Goal: Task Accomplishment & Management: Use online tool/utility

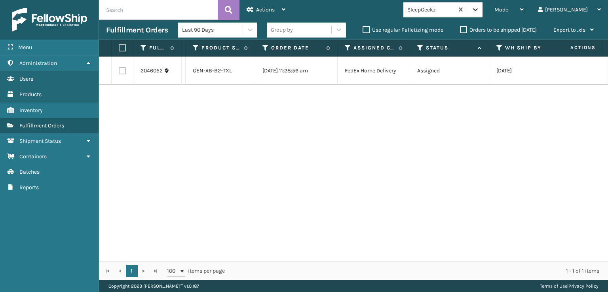
click at [480, 7] on icon at bounding box center [476, 10] width 8 height 8
click at [480, 13] on icon at bounding box center [476, 10] width 8 height 8
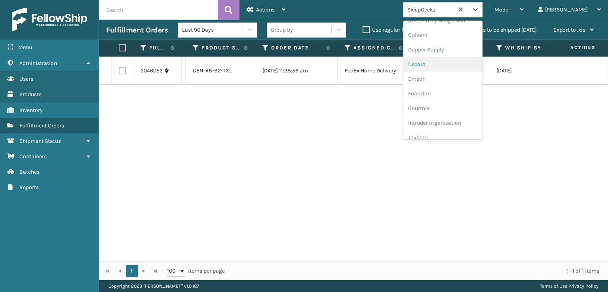
scroll to position [158, 0]
click at [463, 57] on div "FoamTex" at bounding box center [443, 61] width 79 height 15
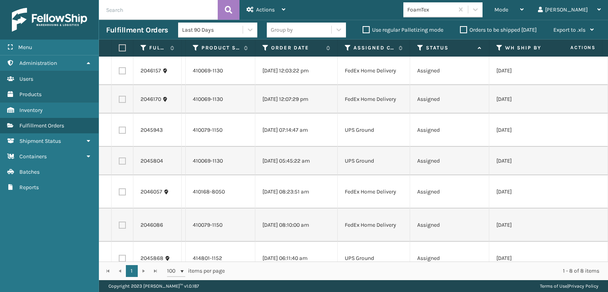
click at [124, 48] on label at bounding box center [121, 47] width 5 height 7
click at [119, 48] on input "checkbox" at bounding box center [119, 48] width 0 height 5
checkbox input "true"
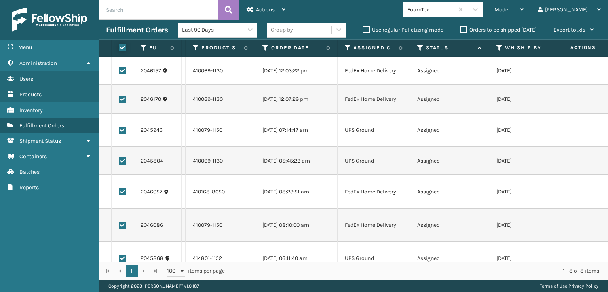
checkbox input "true"
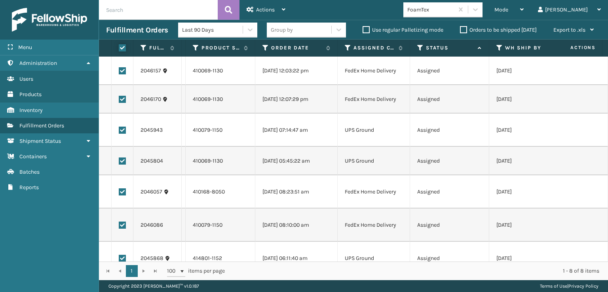
checkbox input "true"
click at [275, 12] on span "Actions" at bounding box center [265, 9] width 19 height 7
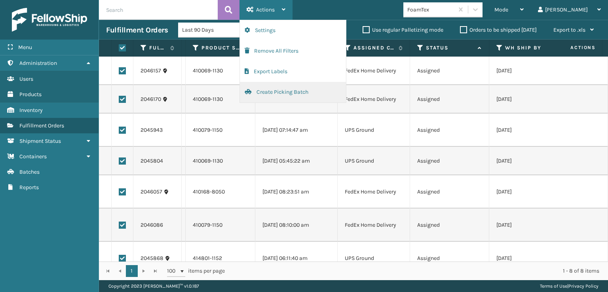
click at [272, 91] on button "Create Picking Batch" at bounding box center [293, 92] width 106 height 21
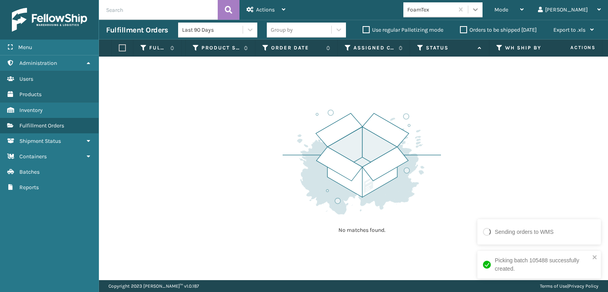
click at [480, 11] on icon at bounding box center [476, 10] width 8 height 8
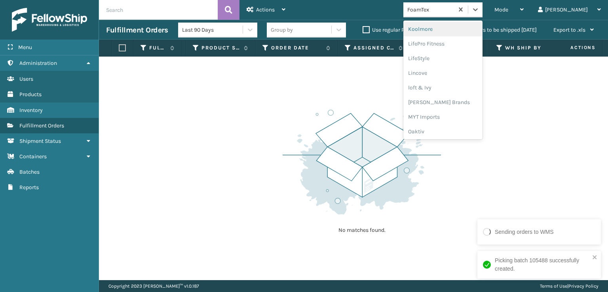
scroll to position [290, 0]
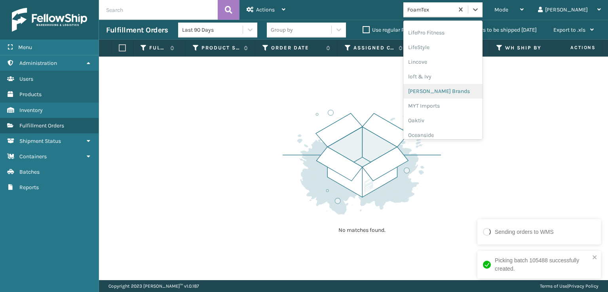
click at [475, 88] on div "[PERSON_NAME] Brands" at bounding box center [443, 91] width 79 height 15
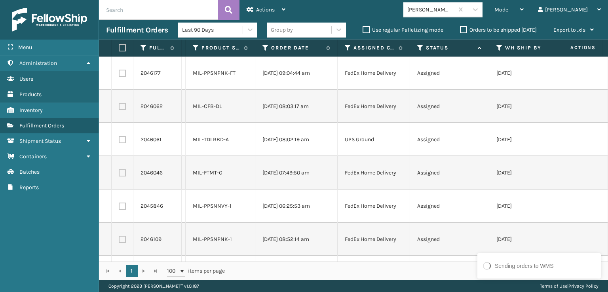
click at [121, 45] on label at bounding box center [121, 47] width 5 height 7
click at [119, 46] on input "checkbox" at bounding box center [119, 48] width 0 height 5
checkbox input "true"
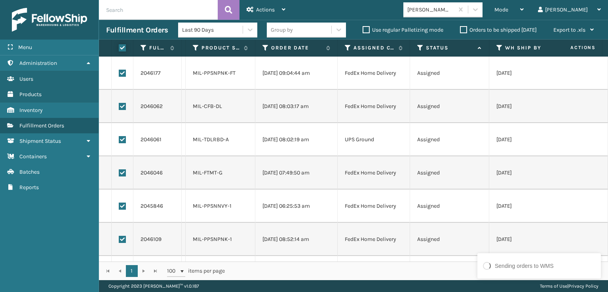
checkbox input "true"
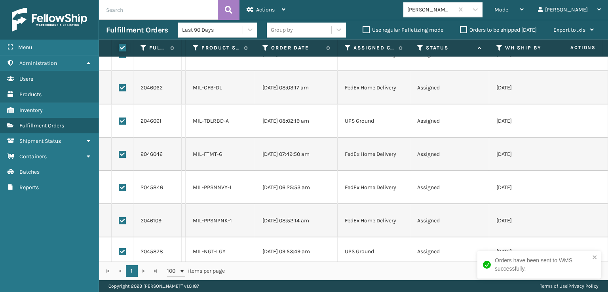
scroll to position [29, 0]
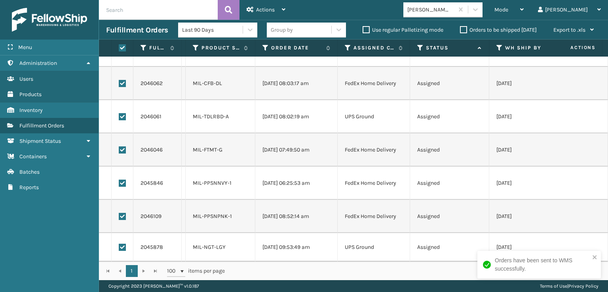
click at [120, 113] on label at bounding box center [122, 116] width 7 height 7
click at [119, 113] on input "checkbox" at bounding box center [119, 115] width 0 height 5
checkbox input "false"
click at [124, 244] on label at bounding box center [122, 247] width 7 height 7
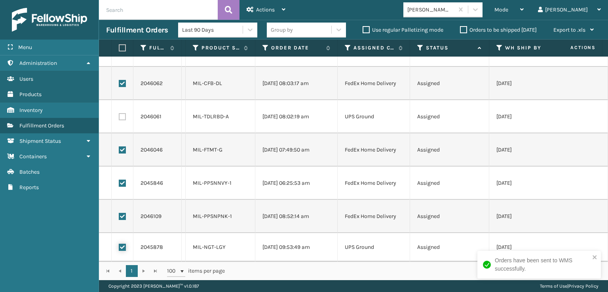
click at [119, 244] on input "checkbox" at bounding box center [119, 246] width 0 height 5
checkbox input "false"
click at [260, 14] on div "Actions" at bounding box center [266, 10] width 39 height 20
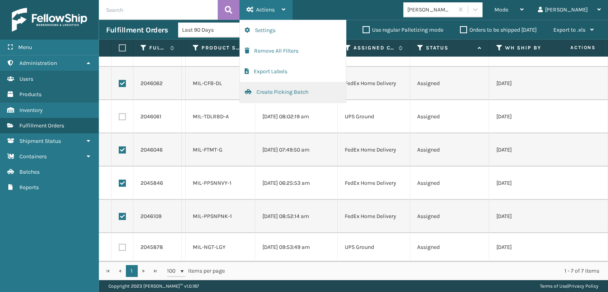
click at [280, 93] on button "Create Picking Batch" at bounding box center [293, 92] width 106 height 21
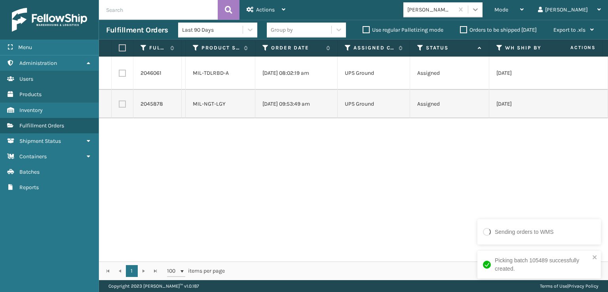
click at [480, 11] on icon at bounding box center [476, 10] width 8 height 8
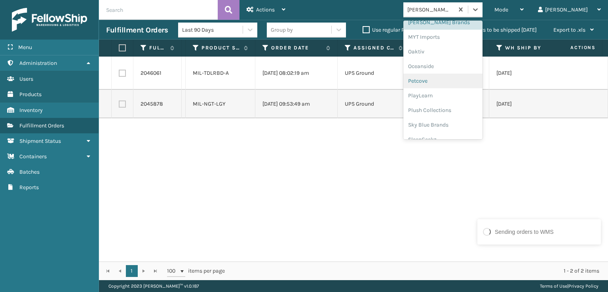
scroll to position [369, 0]
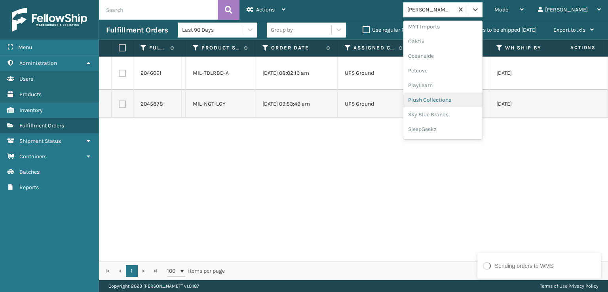
click at [474, 102] on div "Plush Collections" at bounding box center [443, 100] width 79 height 15
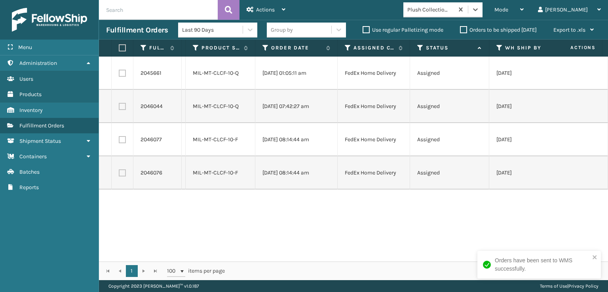
click at [123, 46] on label at bounding box center [121, 47] width 5 height 7
click at [119, 46] on input "checkbox" at bounding box center [119, 48] width 0 height 5
checkbox input "true"
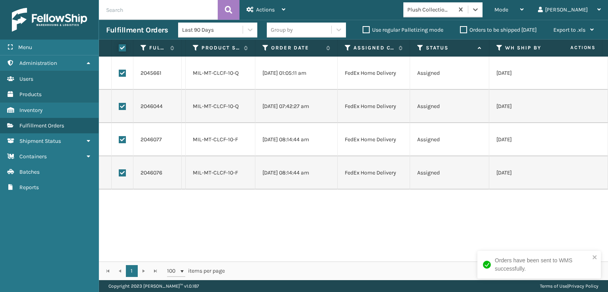
checkbox input "true"
click at [260, 11] on span "Actions" at bounding box center [265, 9] width 19 height 7
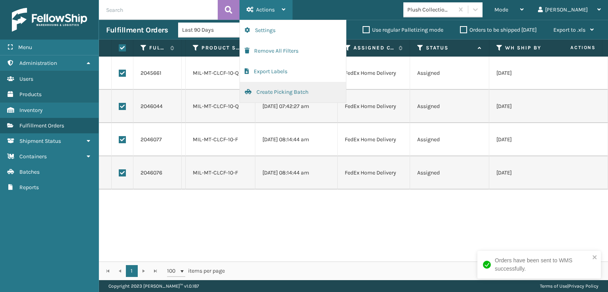
click at [287, 92] on button "Create Picking Batch" at bounding box center [293, 92] width 106 height 21
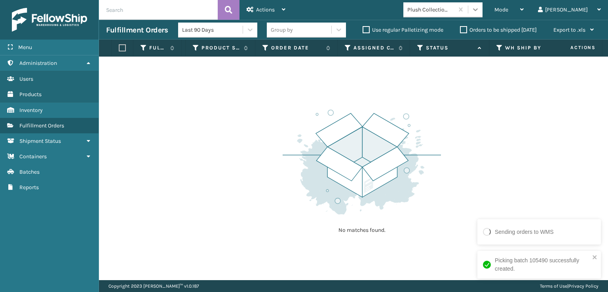
click at [483, 6] on div at bounding box center [476, 9] width 14 height 14
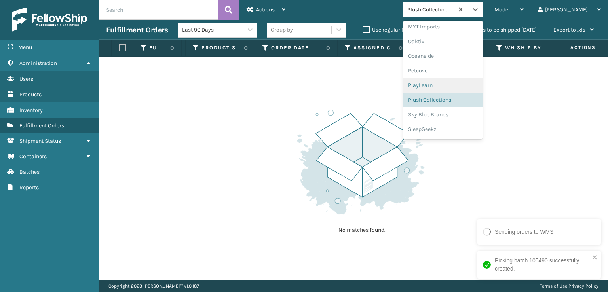
scroll to position [383, 0]
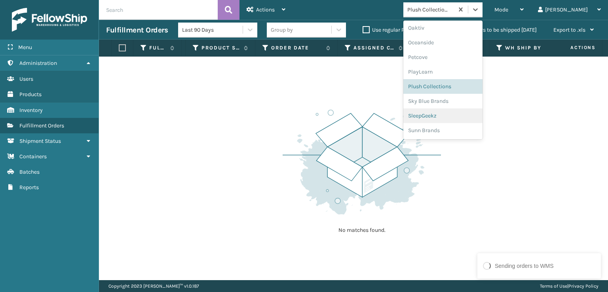
click at [465, 114] on div "SleepGeekz" at bounding box center [443, 116] width 79 height 15
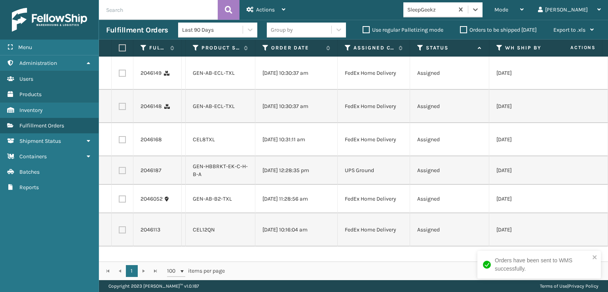
click at [125, 75] on label at bounding box center [122, 73] width 7 height 7
click at [119, 75] on input "checkbox" at bounding box center [119, 72] width 0 height 5
checkbox input "true"
click at [122, 107] on label at bounding box center [122, 106] width 7 height 7
click at [119, 107] on input "checkbox" at bounding box center [119, 105] width 0 height 5
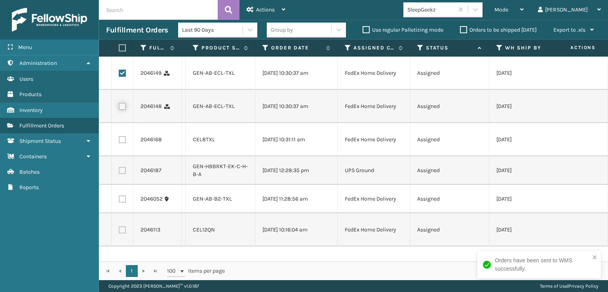
checkbox input "true"
click at [123, 142] on label at bounding box center [122, 139] width 7 height 7
click at [119, 141] on input "checkbox" at bounding box center [119, 138] width 0 height 5
checkbox input "true"
click at [125, 199] on label at bounding box center [122, 199] width 7 height 7
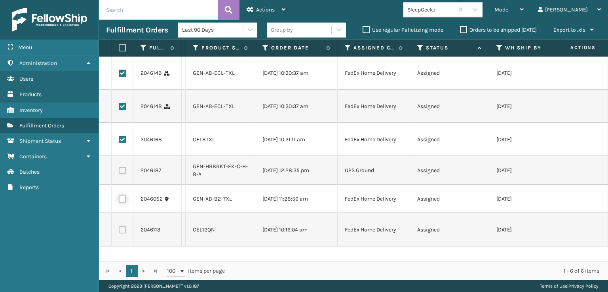
click at [119, 199] on input "checkbox" at bounding box center [119, 198] width 0 height 5
checkbox input "true"
click at [120, 233] on label at bounding box center [122, 230] width 7 height 7
click at [119, 232] on input "checkbox" at bounding box center [119, 229] width 0 height 5
checkbox input "true"
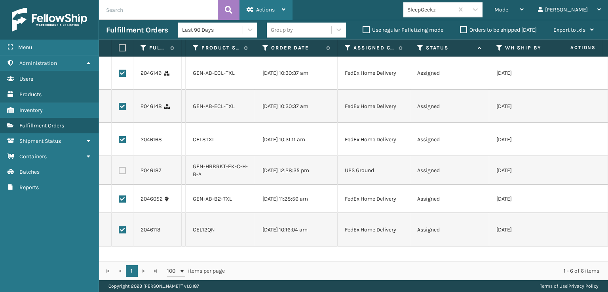
click at [275, 15] on div "Actions" at bounding box center [266, 10] width 39 height 20
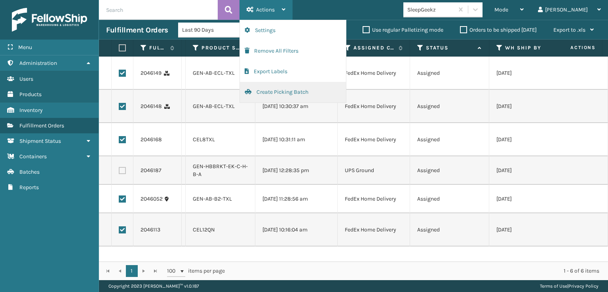
click at [281, 93] on button "Create Picking Batch" at bounding box center [293, 92] width 106 height 21
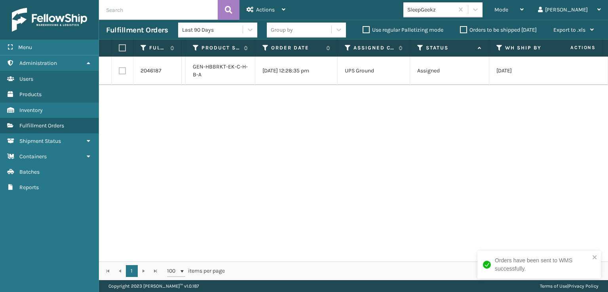
click at [167, 12] on input "text" at bounding box center [158, 10] width 119 height 20
type input "SSLEGS6INCH"
click at [225, 8] on button at bounding box center [229, 10] width 22 height 20
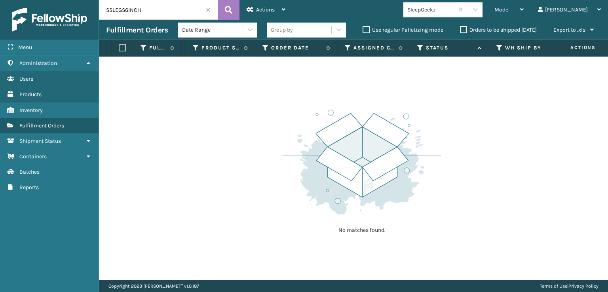
click at [461, 32] on label "Orders to be shipped [DATE]" at bounding box center [498, 30] width 77 height 7
click at [461, 31] on input "Orders to be shipped [DATE]" at bounding box center [460, 27] width 0 height 5
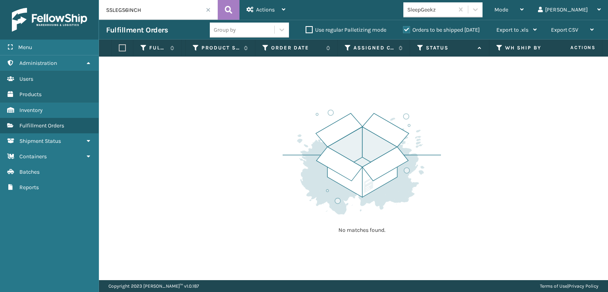
click at [404, 28] on label "Orders to be shipped [DATE]" at bounding box center [441, 30] width 77 height 7
click at [404, 28] on input "Orders to be shipped [DATE]" at bounding box center [403, 27] width 0 height 5
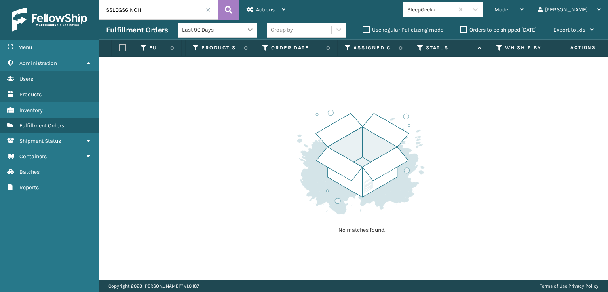
click at [247, 30] on icon at bounding box center [250, 30] width 8 height 8
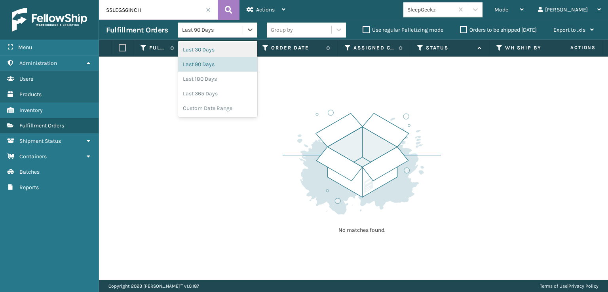
click at [236, 46] on div "Last 30 Days" at bounding box center [217, 49] width 79 height 15
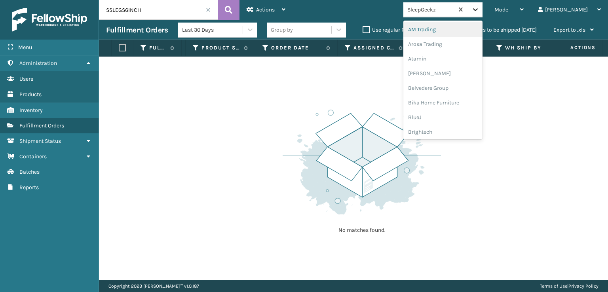
click at [480, 10] on icon at bounding box center [476, 10] width 8 height 8
click at [509, 9] on span "Mode" at bounding box center [502, 9] width 14 height 7
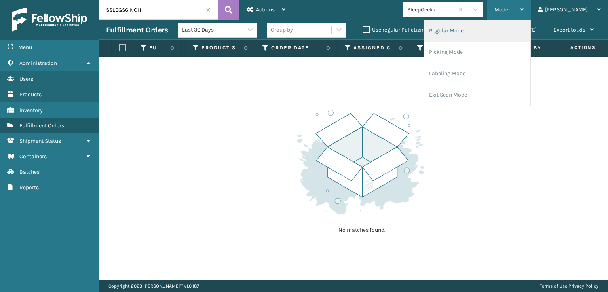
click at [491, 31] on li "Regular Mode" at bounding box center [478, 30] width 106 height 21
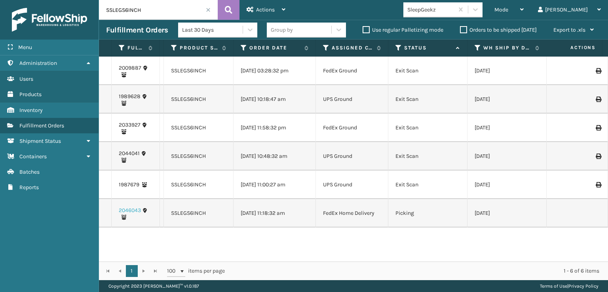
click at [132, 210] on link "2046043" at bounding box center [130, 211] width 22 height 8
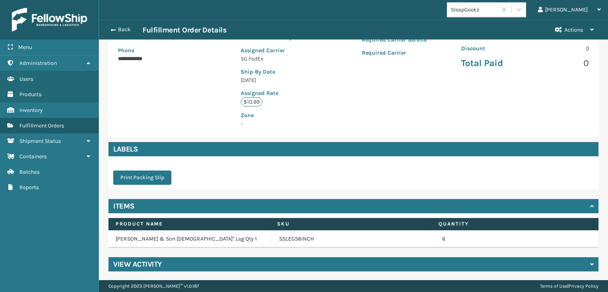
scroll to position [145, 0]
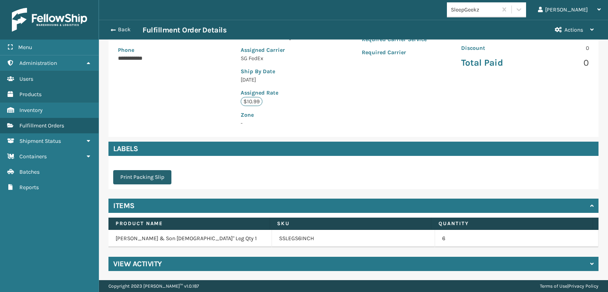
click at [164, 178] on button "Print Packing Slip" at bounding box center [142, 177] width 58 height 14
click at [154, 262] on h4 "View Activity" at bounding box center [137, 264] width 49 height 10
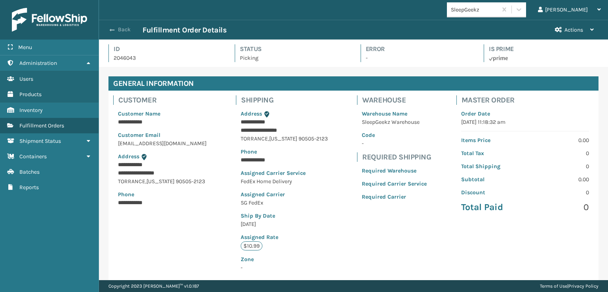
click at [132, 27] on button "Back" at bounding box center [124, 29] width 36 height 7
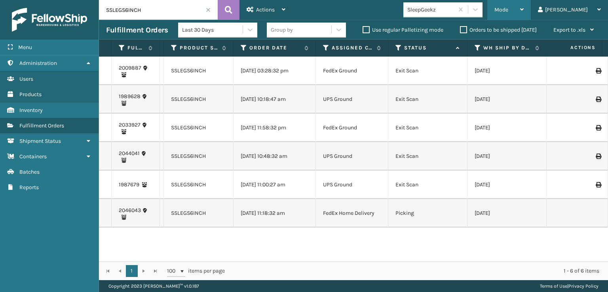
click at [524, 13] on div "Mode" at bounding box center [509, 10] width 29 height 20
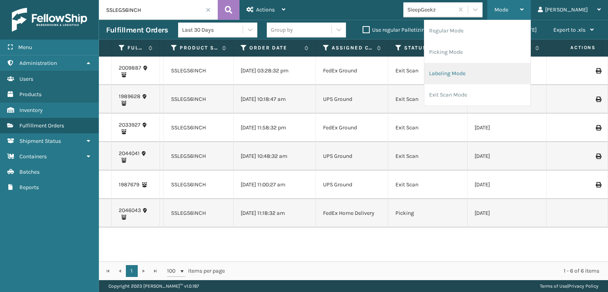
click at [498, 78] on li "Labeling Mode" at bounding box center [478, 73] width 106 height 21
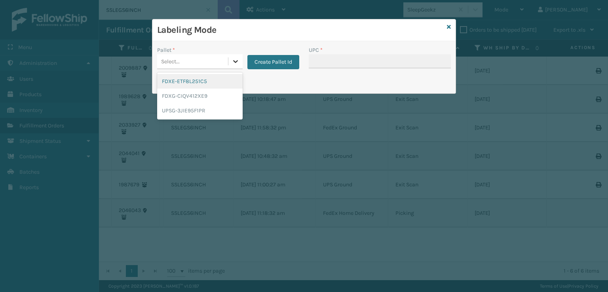
click at [238, 66] on div at bounding box center [236, 61] width 14 height 14
click at [203, 99] on div "FDXG-CIQV412XE9" at bounding box center [200, 96] width 86 height 15
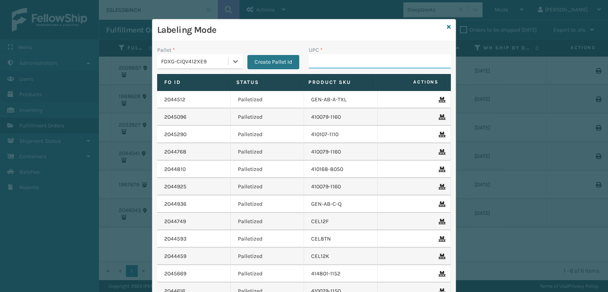
click at [338, 59] on input "UPC *" at bounding box center [380, 61] width 142 height 14
type input "SSLEGS6INCH"
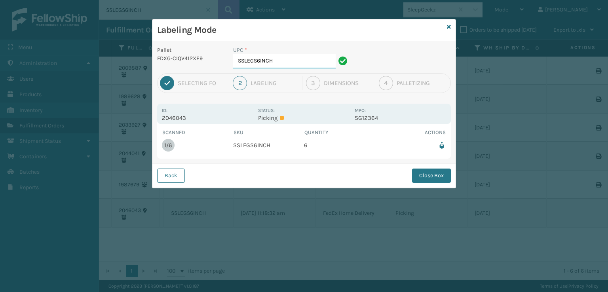
click at [297, 59] on input "SSLEGS6INCH" at bounding box center [284, 61] width 103 height 14
click at [445, 181] on button "Close Box" at bounding box center [431, 176] width 39 height 14
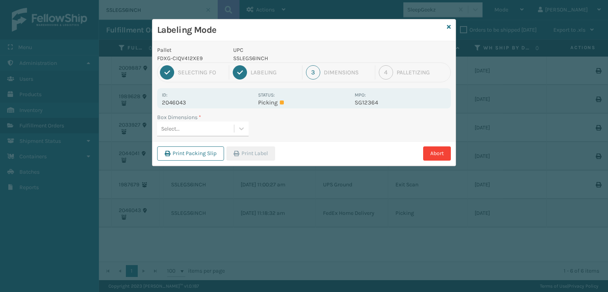
click at [223, 131] on div "Select..." at bounding box center [195, 128] width 77 height 13
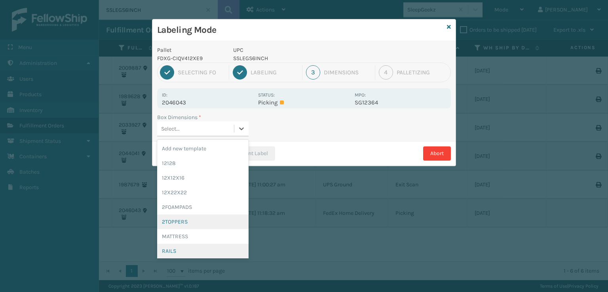
scroll to position [31, 0]
click at [212, 221] on div "RAILS" at bounding box center [203, 220] width 92 height 15
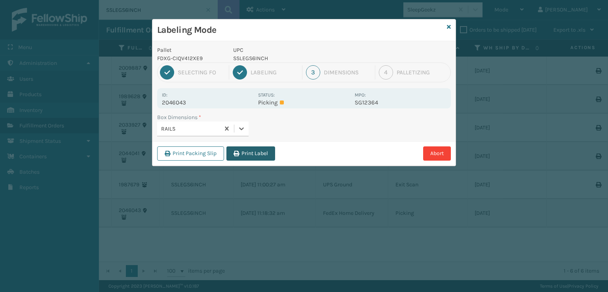
click at [258, 158] on button "Print Label" at bounding box center [251, 154] width 49 height 14
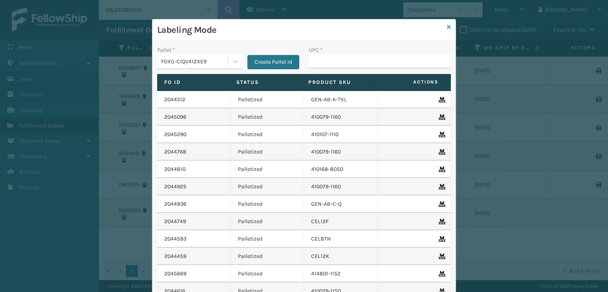
click at [447, 27] on icon at bounding box center [449, 27] width 4 height 6
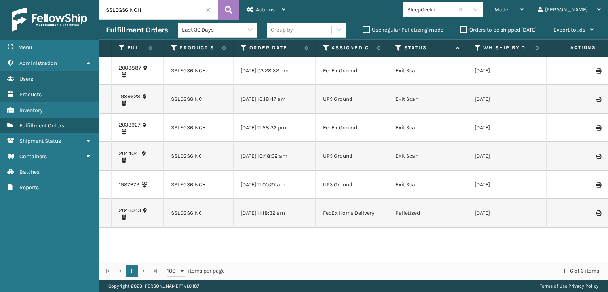
click at [596, 211] on icon at bounding box center [598, 214] width 5 height 6
click at [524, 10] on div "Mode" at bounding box center [509, 10] width 29 height 20
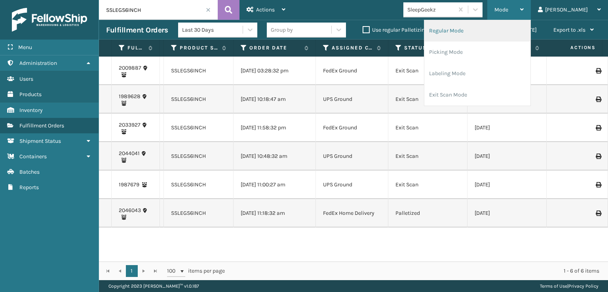
click at [485, 34] on li "Regular Mode" at bounding box center [478, 30] width 106 height 21
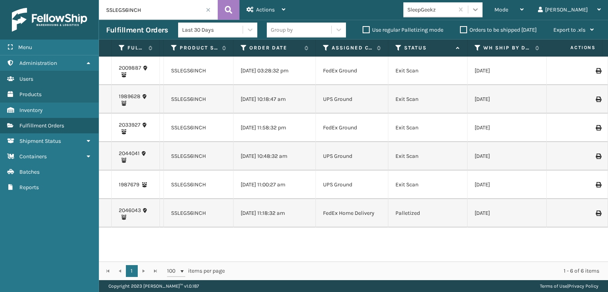
click at [483, 9] on div at bounding box center [476, 9] width 14 height 14
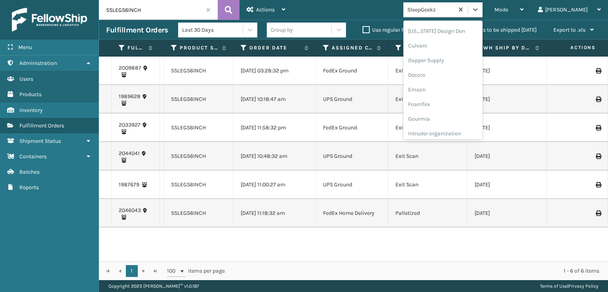
scroll to position [119, 0]
click at [208, 8] on span at bounding box center [208, 10] width 5 height 5
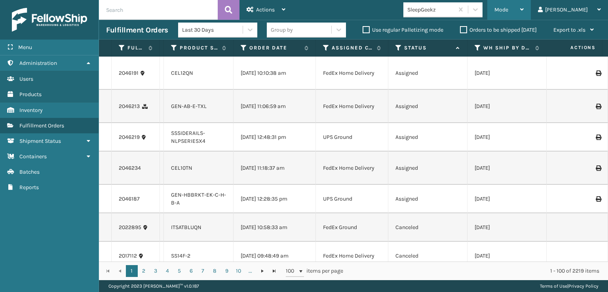
click at [524, 9] on div "Mode" at bounding box center [509, 10] width 29 height 20
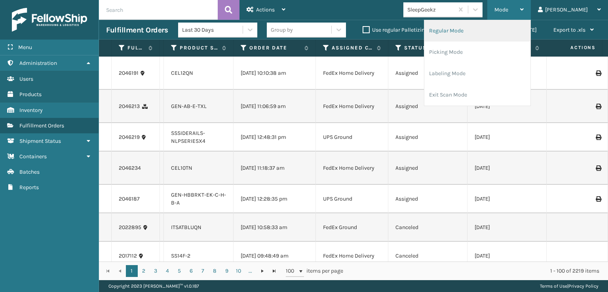
click at [486, 30] on li "Regular Mode" at bounding box center [478, 30] width 106 height 21
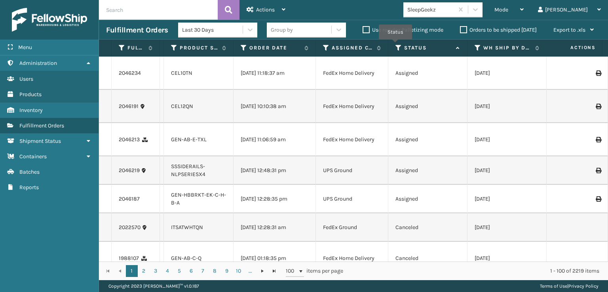
click at [396, 45] on icon at bounding box center [399, 47] width 6 height 7
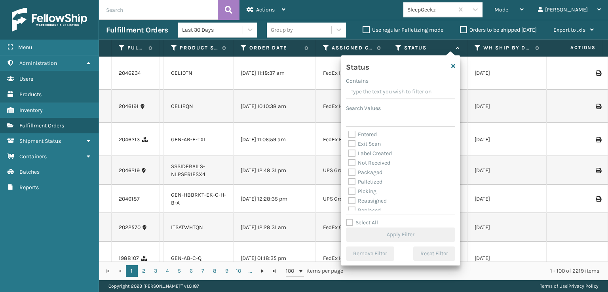
scroll to position [40, 0]
click at [353, 173] on label "Picking" at bounding box center [363, 172] width 28 height 7
click at [349, 173] on input "Picking" at bounding box center [349, 170] width 0 height 5
checkbox input "true"
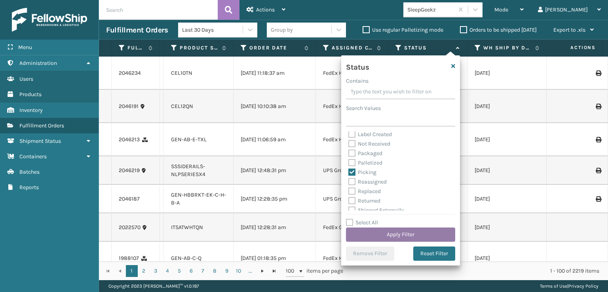
click at [393, 235] on button "Apply Filter" at bounding box center [400, 235] width 109 height 14
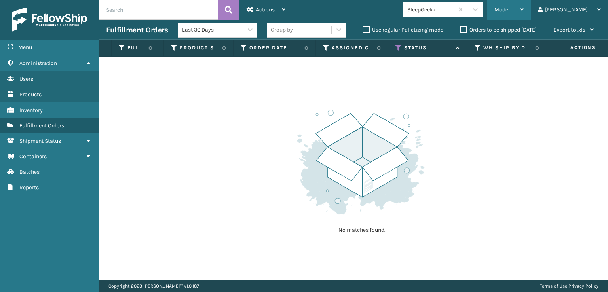
click at [509, 7] on span "Mode" at bounding box center [502, 9] width 14 height 7
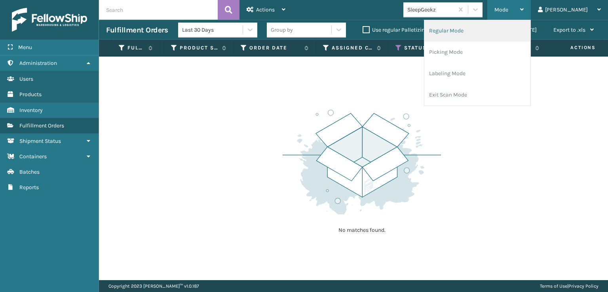
click at [493, 33] on li "Regular Mode" at bounding box center [478, 30] width 106 height 21
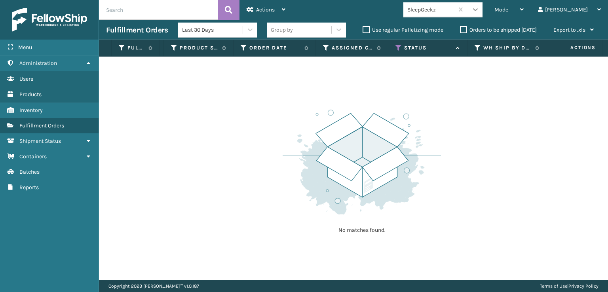
click at [483, 3] on div at bounding box center [476, 9] width 14 height 14
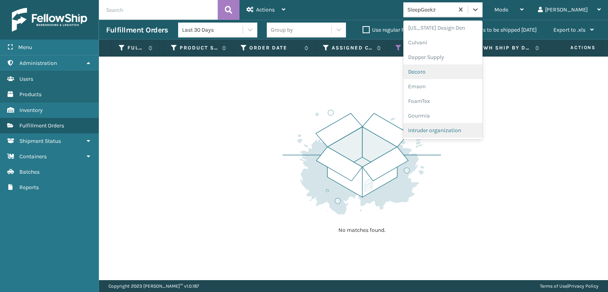
scroll to position [158, 0]
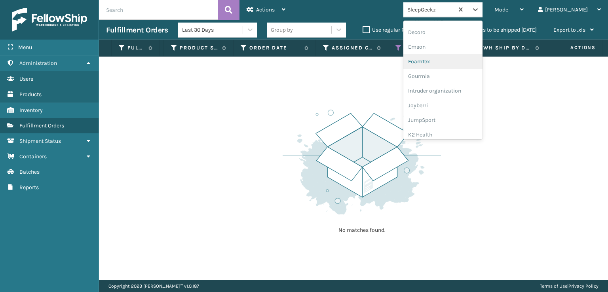
click at [467, 62] on div "FoamTex" at bounding box center [443, 61] width 79 height 15
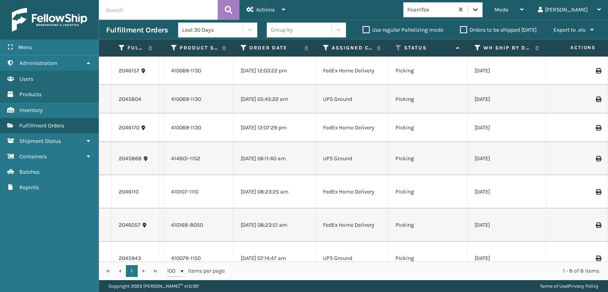
click at [483, 2] on div at bounding box center [476, 9] width 14 height 14
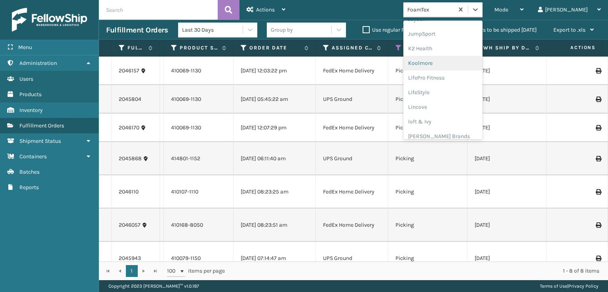
scroll to position [250, 0]
click at [465, 130] on div "[PERSON_NAME] Brands" at bounding box center [443, 131] width 79 height 15
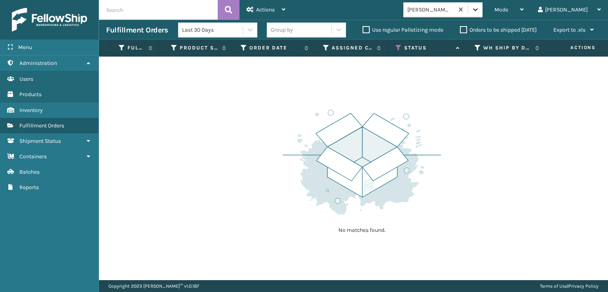
click at [480, 11] on icon at bounding box center [476, 10] width 8 height 8
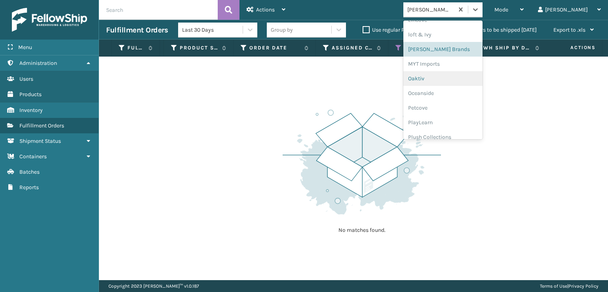
scroll to position [343, 0]
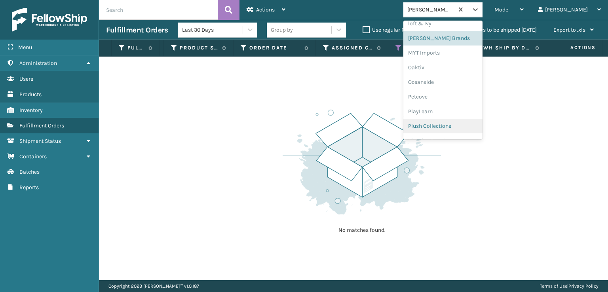
click at [453, 121] on div "Plush Collections" at bounding box center [443, 126] width 79 height 15
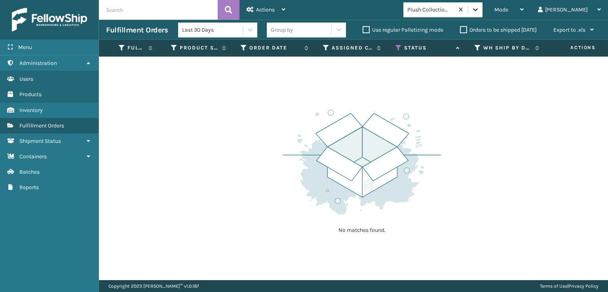
click at [480, 6] on icon at bounding box center [476, 10] width 8 height 8
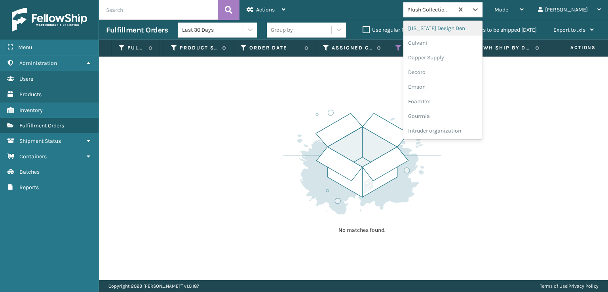
scroll to position [158, 0]
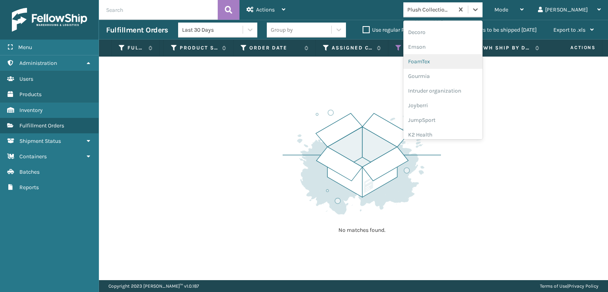
click at [456, 64] on div "FoamTex" at bounding box center [443, 61] width 79 height 15
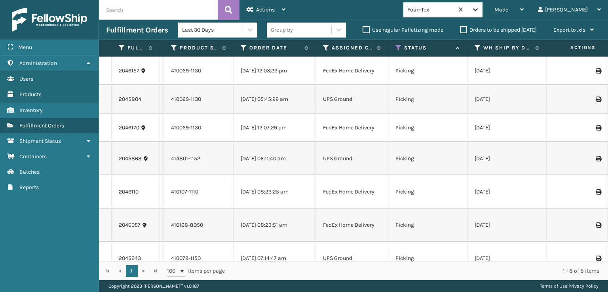
click at [480, 11] on icon at bounding box center [476, 10] width 8 height 8
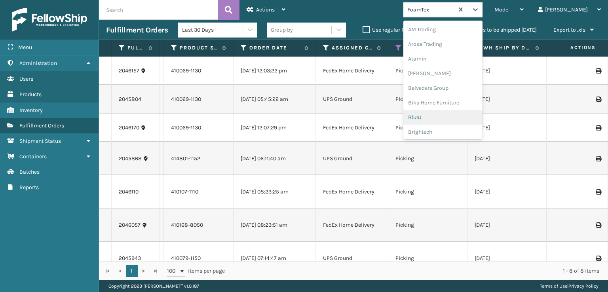
scroll to position [93, 0]
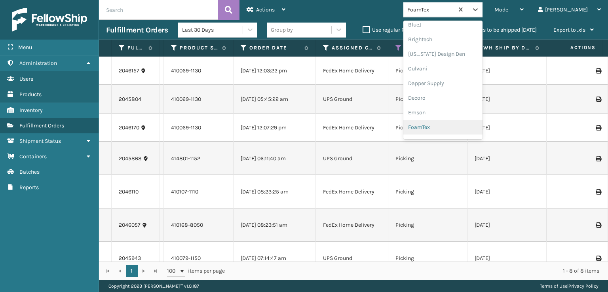
click at [464, 126] on div "FoamTex" at bounding box center [443, 127] width 79 height 15
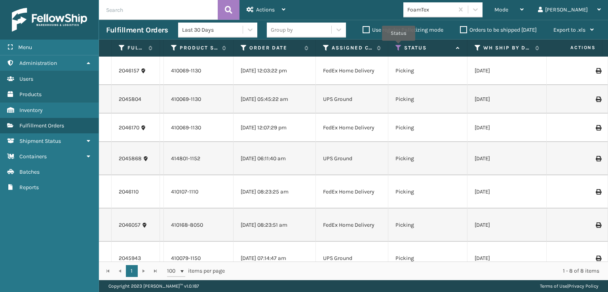
click at [399, 46] on icon at bounding box center [399, 47] width 6 height 7
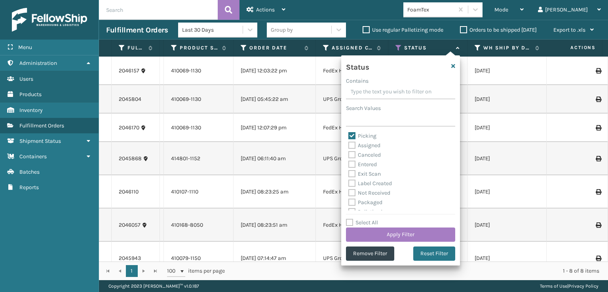
click at [371, 245] on div "Status Contains Search Values Picking Assigned Canceled Entered Exit Scan Label…" at bounding box center [400, 160] width 119 height 210
click at [372, 255] on button "Remove Filter" at bounding box center [370, 254] width 48 height 14
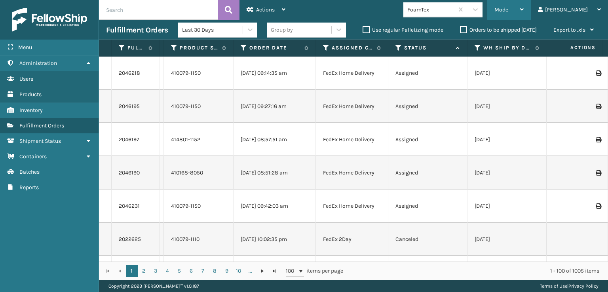
click at [509, 10] on span "Mode" at bounding box center [502, 9] width 14 height 7
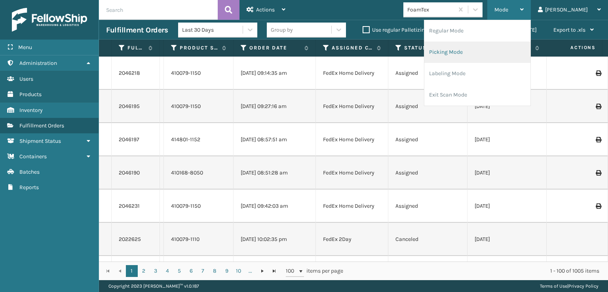
click at [495, 54] on li "Picking Mode" at bounding box center [478, 52] width 106 height 21
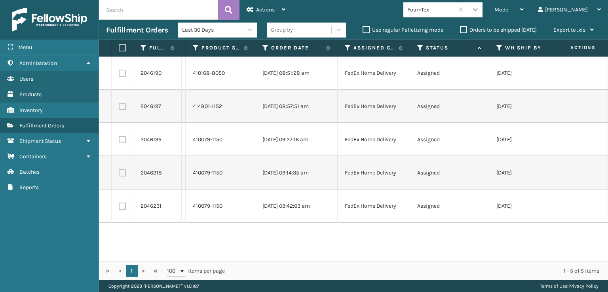
click at [480, 8] on icon at bounding box center [476, 10] width 8 height 8
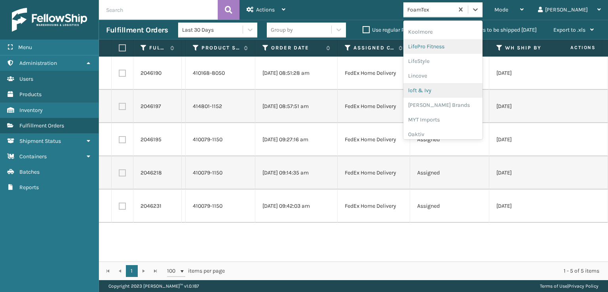
scroll to position [290, 0]
click at [463, 97] on div "[PERSON_NAME] Brands" at bounding box center [443, 91] width 79 height 15
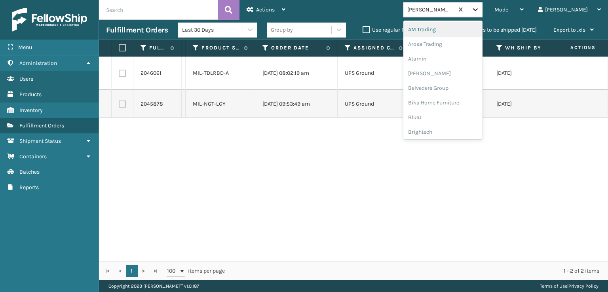
click at [480, 11] on icon at bounding box center [476, 10] width 8 height 8
click at [463, 88] on div "Plush Collections" at bounding box center [443, 86] width 79 height 15
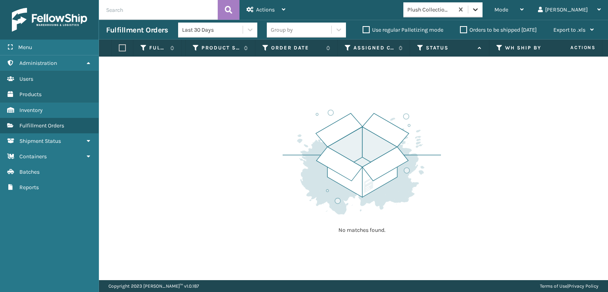
click at [483, 10] on div at bounding box center [476, 9] width 14 height 14
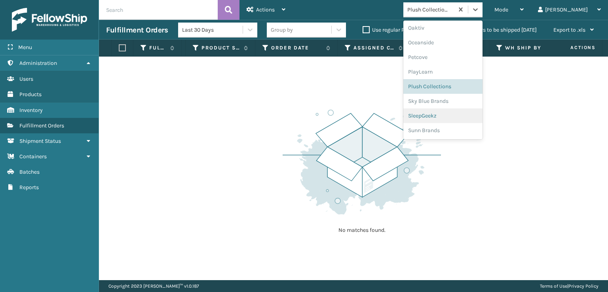
click at [466, 118] on div "SleepGeekz" at bounding box center [443, 116] width 79 height 15
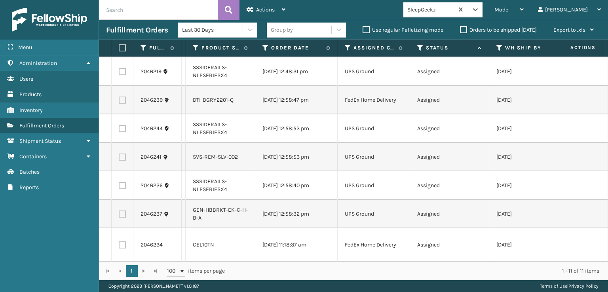
scroll to position [133, 0]
click at [122, 211] on label at bounding box center [122, 214] width 7 height 7
click at [119, 211] on input "checkbox" at bounding box center [119, 213] width 0 height 5
checkbox input "true"
click at [122, 182] on label at bounding box center [122, 185] width 7 height 7
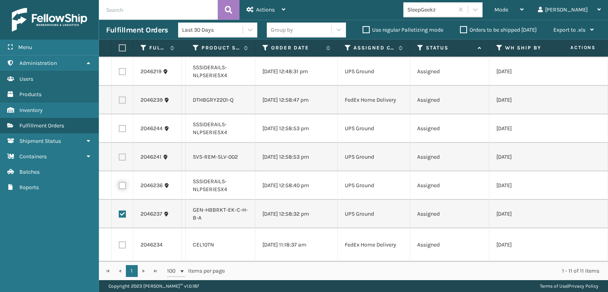
click at [119, 182] on input "checkbox" at bounding box center [119, 184] width 0 height 5
checkbox input "true"
click at [121, 154] on label at bounding box center [122, 157] width 7 height 7
click at [119, 154] on input "checkbox" at bounding box center [119, 156] width 0 height 5
checkbox input "true"
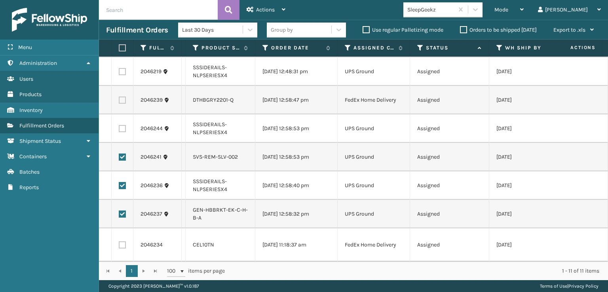
click at [119, 126] on label at bounding box center [122, 128] width 7 height 7
click at [119, 126] on input "checkbox" at bounding box center [119, 127] width 0 height 5
checkbox input "true"
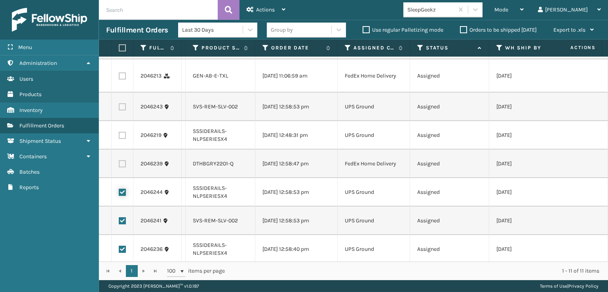
scroll to position [54, 0]
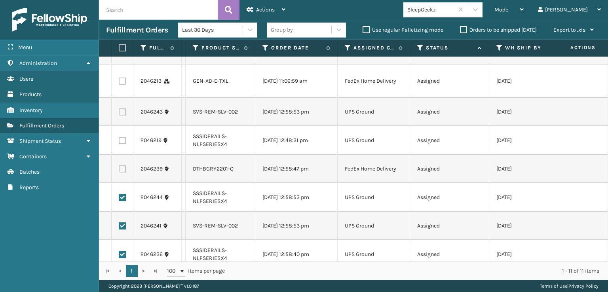
click at [123, 140] on label at bounding box center [122, 140] width 7 height 7
click at [119, 140] on input "checkbox" at bounding box center [119, 139] width 0 height 5
checkbox input "true"
click at [122, 113] on label at bounding box center [122, 112] width 7 height 7
click at [119, 113] on input "checkbox" at bounding box center [119, 111] width 0 height 5
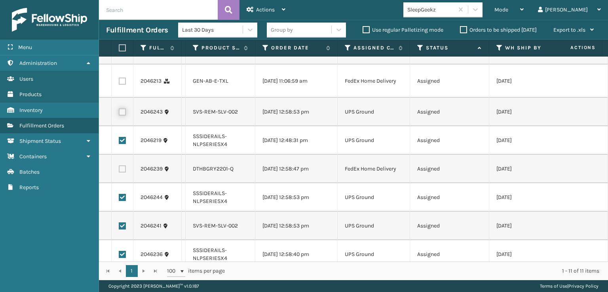
checkbox input "true"
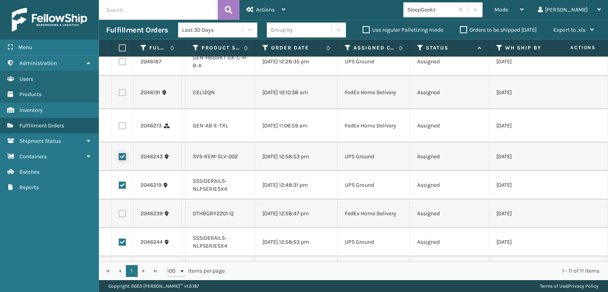
scroll to position [0, 0]
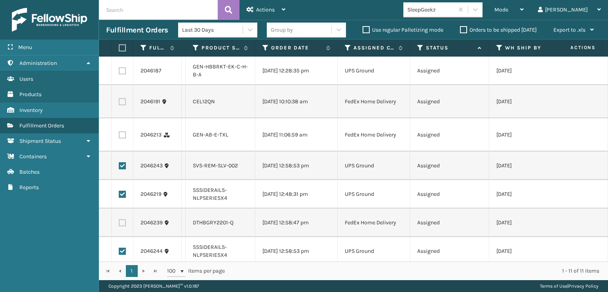
click at [123, 74] on label at bounding box center [122, 70] width 7 height 7
click at [119, 72] on input "checkbox" at bounding box center [119, 69] width 0 height 5
checkbox input "true"
click at [271, 12] on span "Actions" at bounding box center [265, 9] width 19 height 7
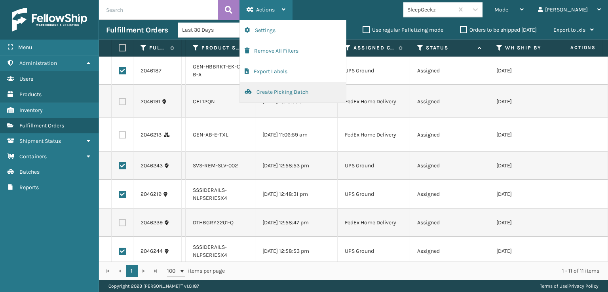
click at [279, 88] on button "Create Picking Batch" at bounding box center [293, 92] width 106 height 21
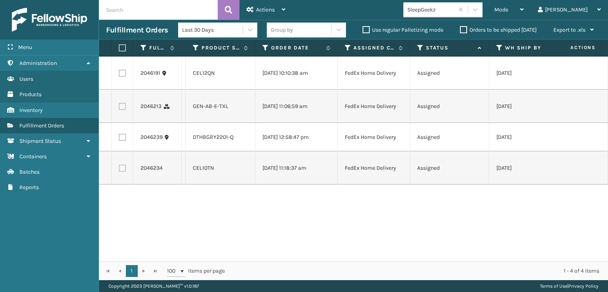
click at [118, 46] on th at bounding box center [123, 48] width 22 height 17
click at [124, 44] on label at bounding box center [121, 47] width 5 height 7
click at [119, 46] on input "checkbox" at bounding box center [119, 48] width 0 height 5
checkbox input "true"
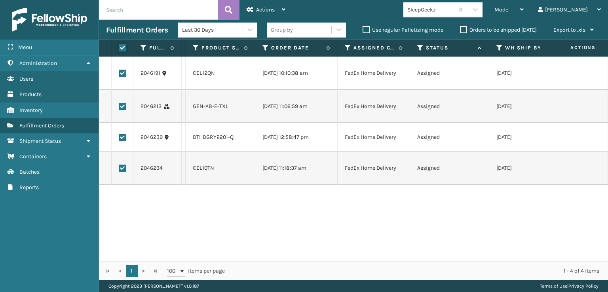
checkbox input "true"
click at [263, 10] on span "Actions" at bounding box center [265, 9] width 19 height 7
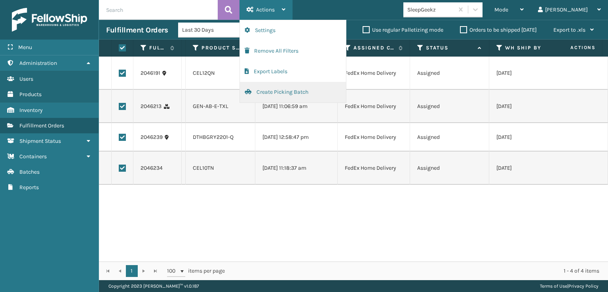
click at [295, 91] on button "Create Picking Batch" at bounding box center [293, 92] width 106 height 21
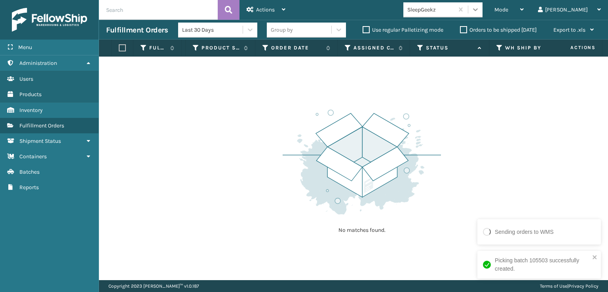
click at [480, 11] on icon at bounding box center [476, 10] width 8 height 8
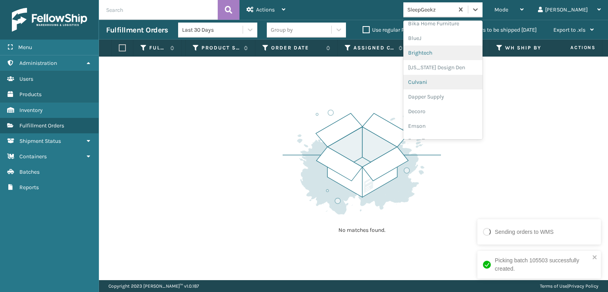
scroll to position [119, 0]
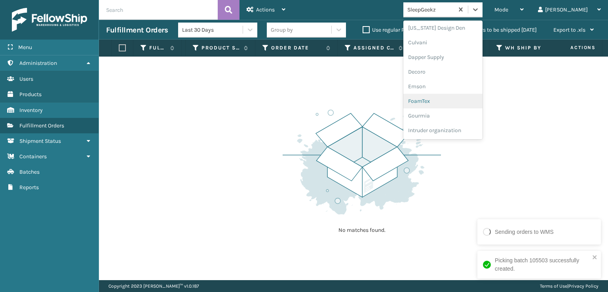
click at [463, 99] on div "FoamTex" at bounding box center [443, 101] width 79 height 15
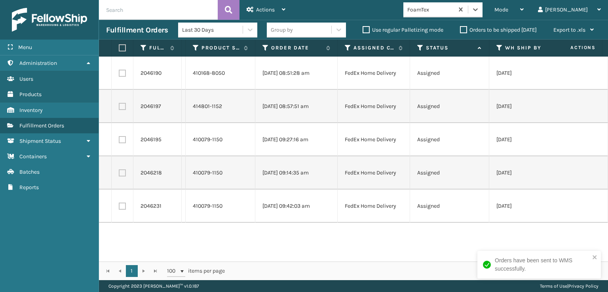
click at [120, 50] on label at bounding box center [121, 47] width 5 height 7
click at [119, 50] on input "checkbox" at bounding box center [119, 48] width 0 height 5
checkbox input "true"
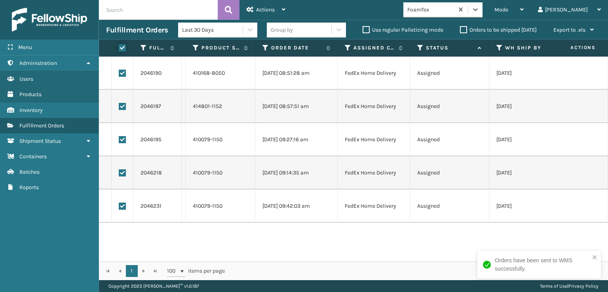
checkbox input "true"
click at [267, 12] on span "Actions" at bounding box center [265, 9] width 19 height 7
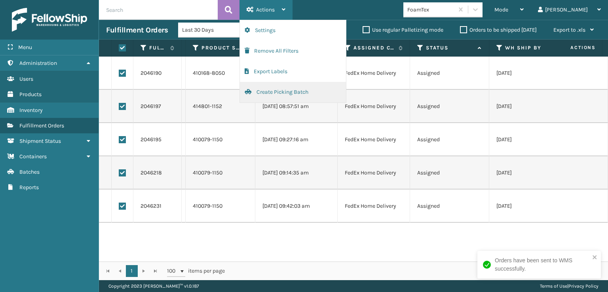
click at [288, 93] on button "Create Picking Batch" at bounding box center [293, 92] width 106 height 21
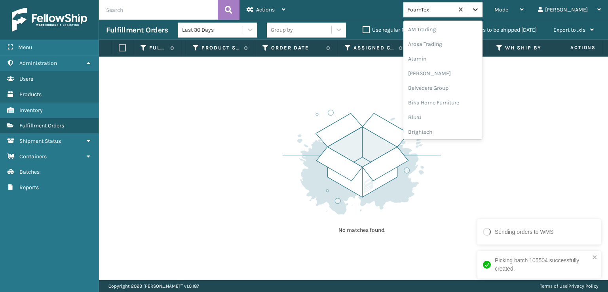
click at [480, 7] on icon at bounding box center [476, 10] width 8 height 8
click at [463, 131] on div "[PERSON_NAME] Brands" at bounding box center [443, 131] width 79 height 15
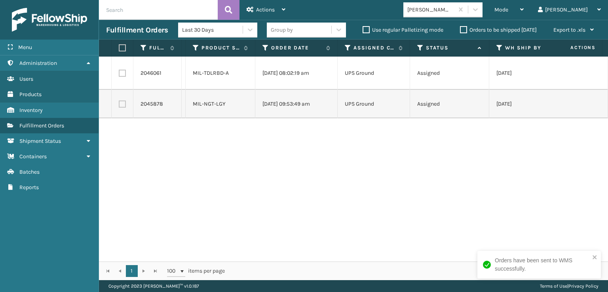
click at [120, 48] on label at bounding box center [121, 47] width 5 height 7
click at [119, 48] on input "checkbox" at bounding box center [119, 48] width 0 height 5
checkbox input "true"
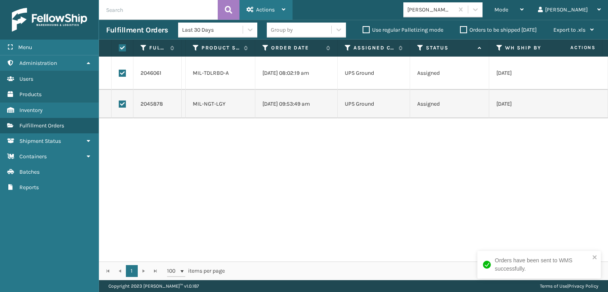
click at [260, 2] on div "Actions" at bounding box center [266, 10] width 39 height 20
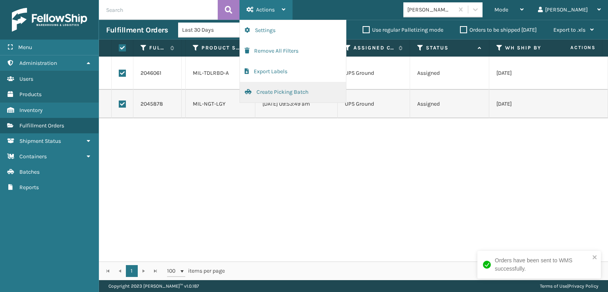
click at [266, 93] on button "Create Picking Batch" at bounding box center [293, 92] width 106 height 21
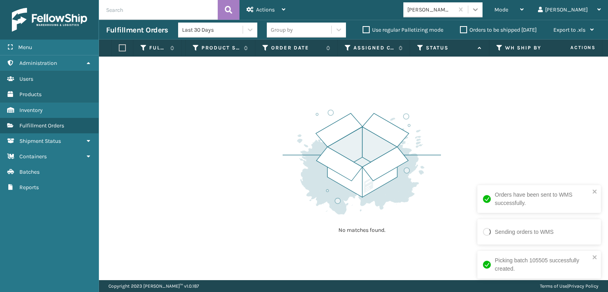
click at [480, 9] on icon at bounding box center [476, 10] width 8 height 8
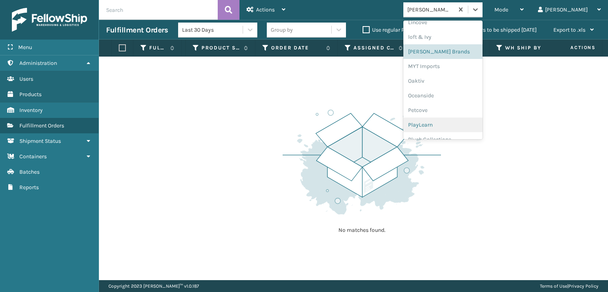
scroll to position [369, 0]
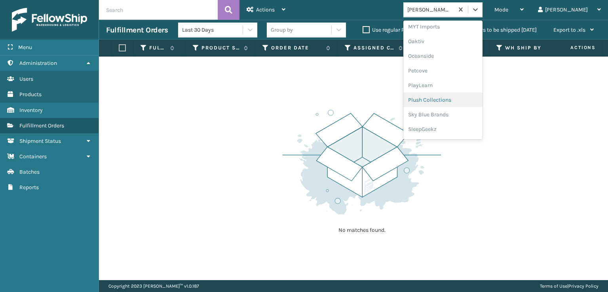
click at [456, 100] on div "Plush Collections" at bounding box center [443, 100] width 79 height 15
click at [480, 8] on icon at bounding box center [476, 10] width 8 height 8
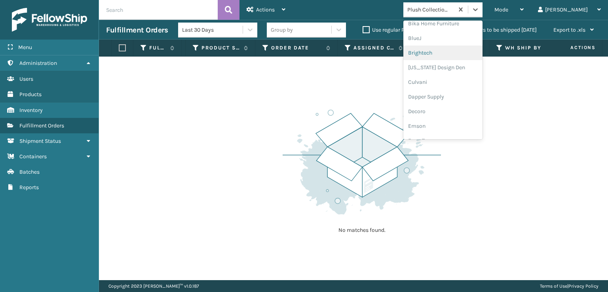
scroll to position [119, 0]
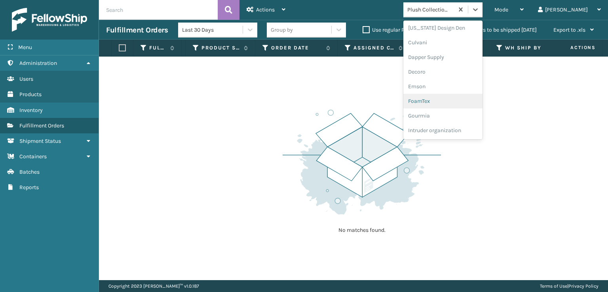
click at [464, 101] on div "FoamTex" at bounding box center [443, 101] width 79 height 15
click at [480, 8] on icon at bounding box center [476, 10] width 8 height 8
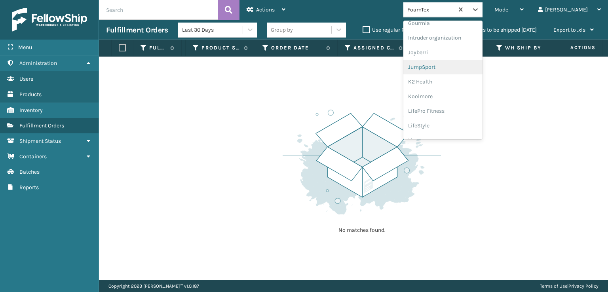
scroll to position [250, 0]
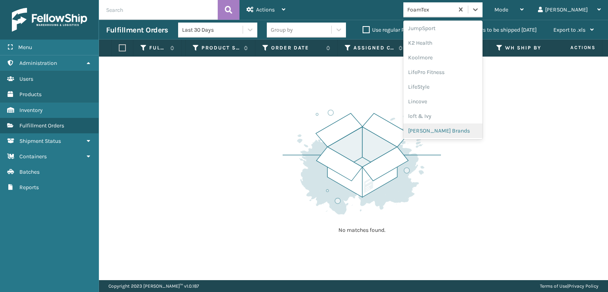
click at [466, 133] on div "[PERSON_NAME] Brands" at bounding box center [443, 131] width 79 height 15
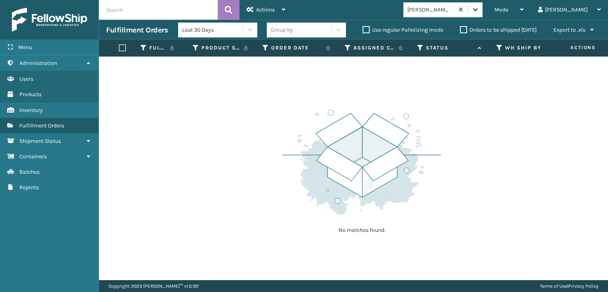
click at [483, 15] on div at bounding box center [476, 9] width 14 height 14
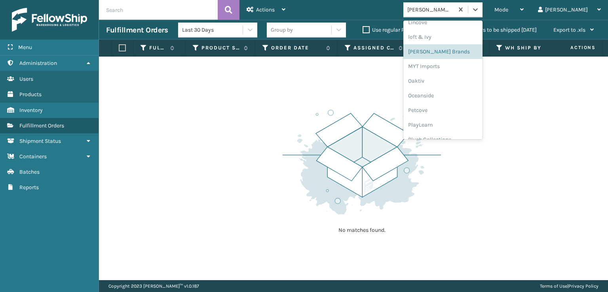
scroll to position [383, 0]
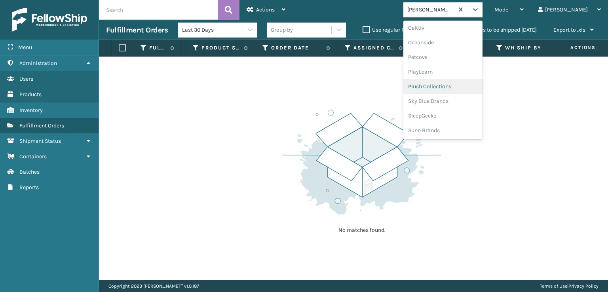
click at [463, 81] on div "Plush Collections" at bounding box center [443, 86] width 79 height 15
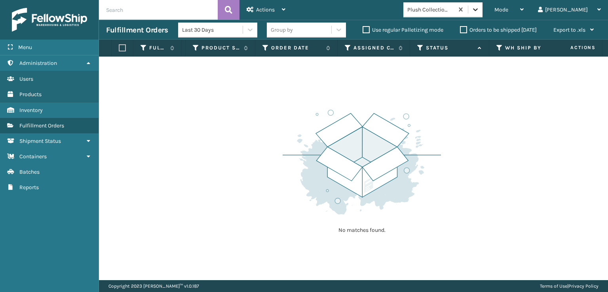
click at [478, 10] on icon at bounding box center [475, 9] width 5 height 3
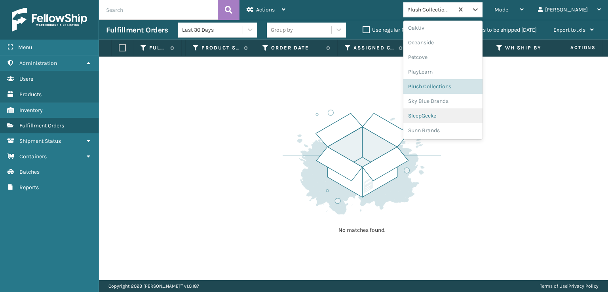
click at [468, 111] on div "SleepGeekz" at bounding box center [443, 116] width 79 height 15
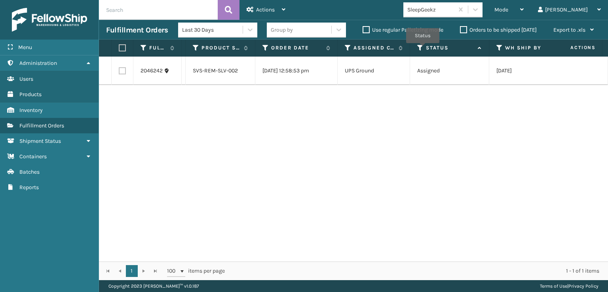
click at [423, 49] on icon at bounding box center [421, 47] width 6 height 7
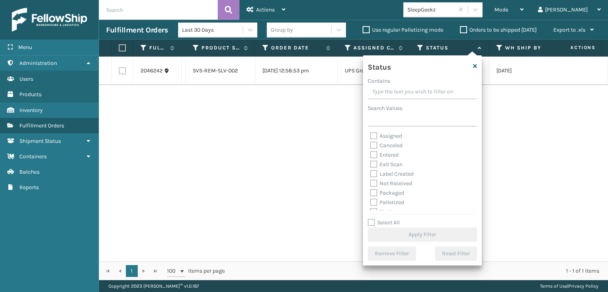
scroll to position [40, 0]
click at [374, 174] on label "Picking" at bounding box center [384, 172] width 28 height 7
click at [371, 173] on input "Picking" at bounding box center [370, 170] width 0 height 5
checkbox input "true"
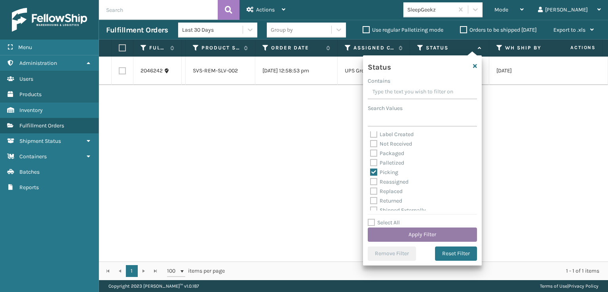
click at [433, 235] on button "Apply Filter" at bounding box center [422, 235] width 109 height 14
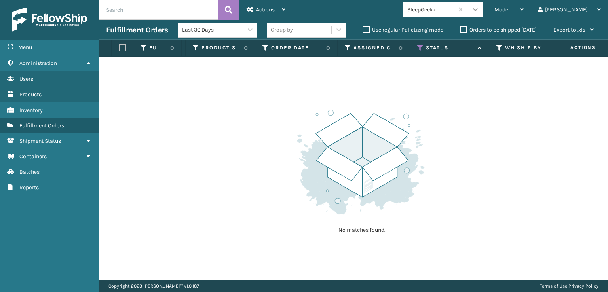
click at [480, 11] on icon at bounding box center [476, 10] width 8 height 8
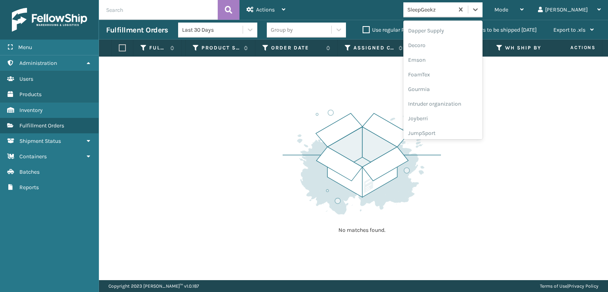
scroll to position [158, 0]
click at [464, 63] on div "FoamTex" at bounding box center [443, 61] width 79 height 15
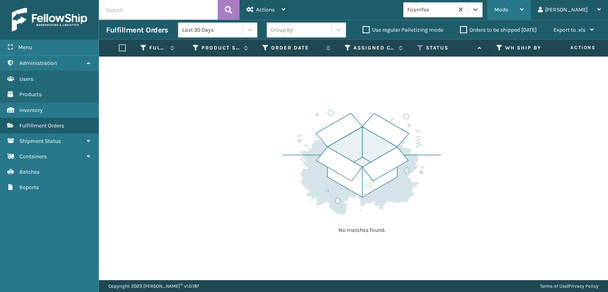
click at [509, 11] on span "Mode" at bounding box center [502, 9] width 14 height 7
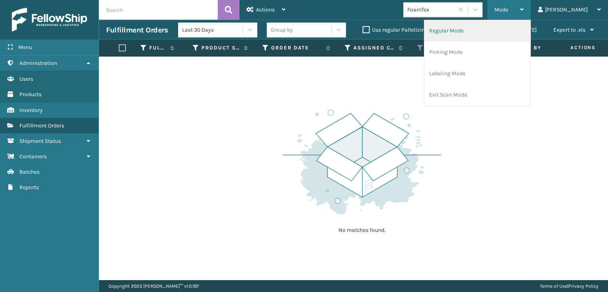
click at [501, 30] on li "Regular Mode" at bounding box center [478, 30] width 106 height 21
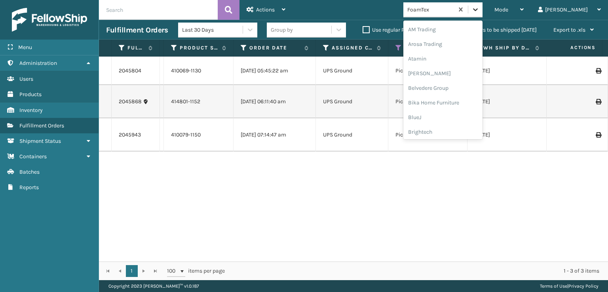
click at [483, 13] on div at bounding box center [476, 9] width 14 height 14
click at [464, 90] on div "FoamTex" at bounding box center [443, 88] width 79 height 15
click at [478, 8] on icon at bounding box center [475, 9] width 5 height 3
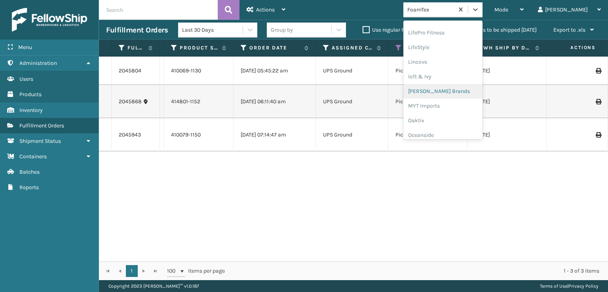
click at [462, 92] on div "[PERSON_NAME] Brands" at bounding box center [443, 91] width 79 height 15
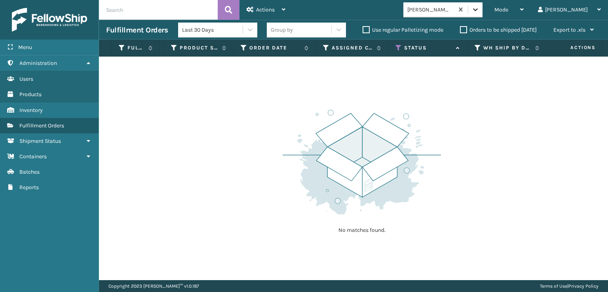
click at [480, 11] on icon at bounding box center [476, 10] width 8 height 8
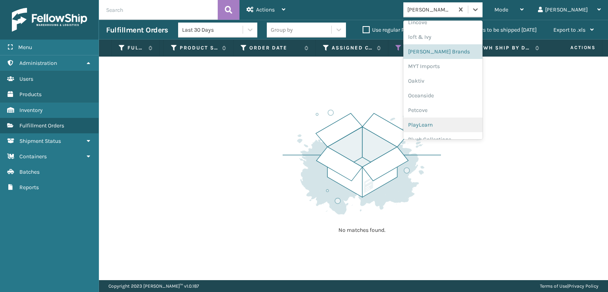
scroll to position [383, 0]
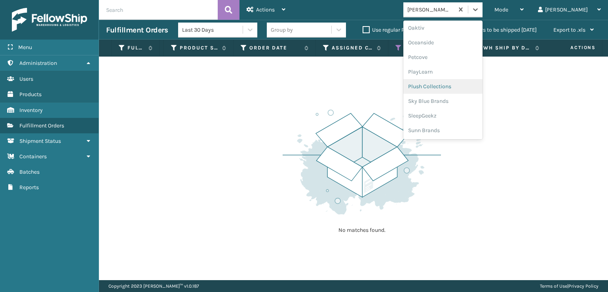
click at [460, 86] on div "Plush Collections" at bounding box center [443, 86] width 79 height 15
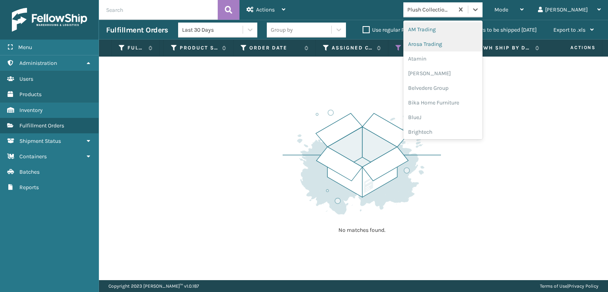
drag, startPoint x: 505, startPoint y: 9, endPoint x: 496, endPoint y: 39, distance: 31.1
click at [480, 10] on icon at bounding box center [476, 10] width 8 height 8
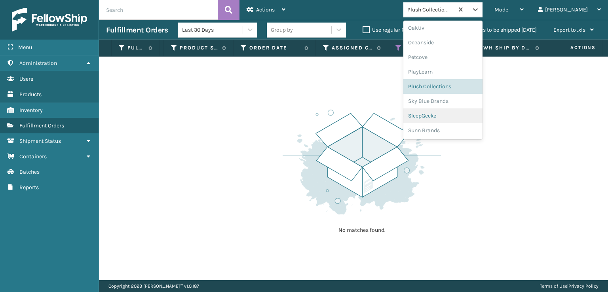
click at [473, 115] on div "SleepGeekz" at bounding box center [443, 116] width 79 height 15
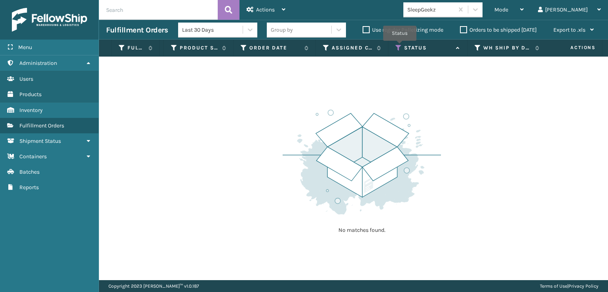
click at [400, 46] on icon at bounding box center [399, 47] width 6 height 7
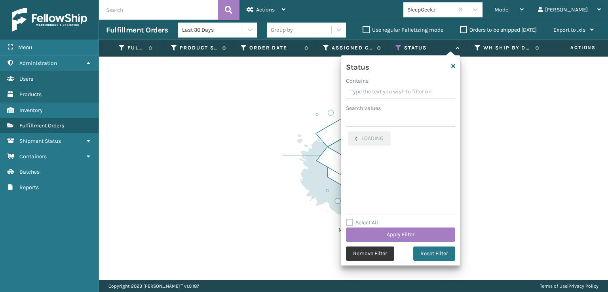
click at [372, 255] on button "Remove Filter" at bounding box center [370, 254] width 48 height 14
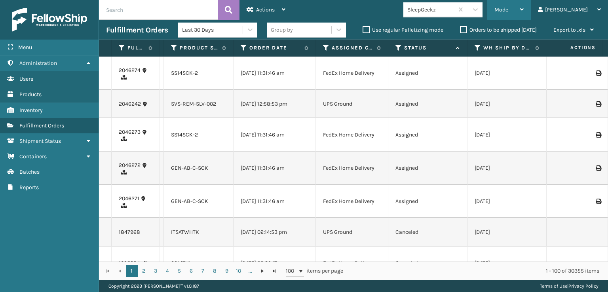
click at [509, 11] on span "Mode" at bounding box center [502, 9] width 14 height 7
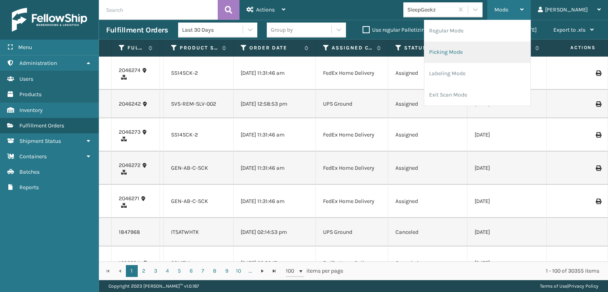
click at [490, 49] on li "Picking Mode" at bounding box center [478, 52] width 106 height 21
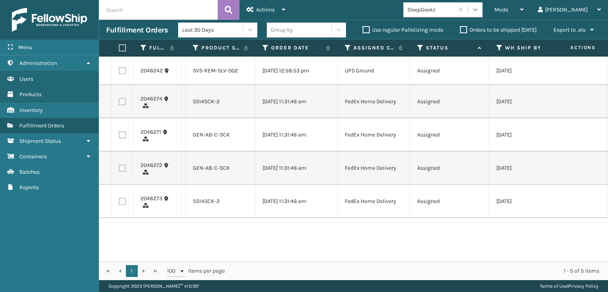
click at [480, 11] on icon at bounding box center [476, 10] width 8 height 8
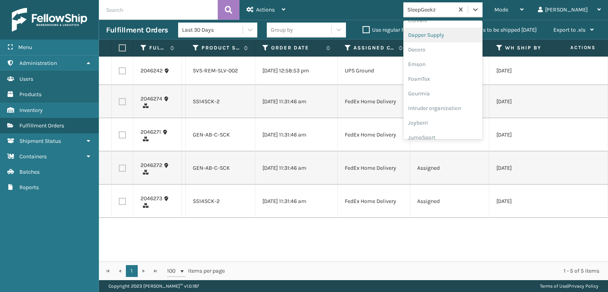
scroll to position [158, 0]
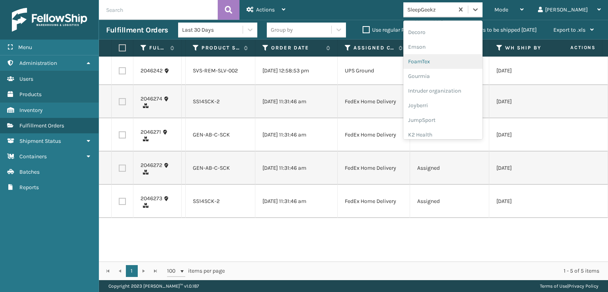
click at [459, 67] on div "FoamTex" at bounding box center [443, 61] width 79 height 15
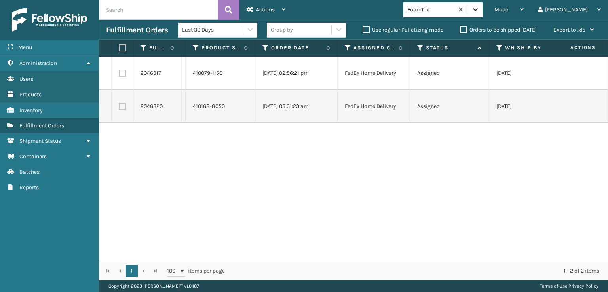
click at [480, 7] on icon at bounding box center [476, 10] width 8 height 8
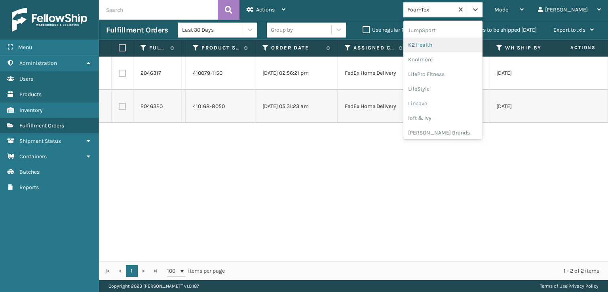
scroll to position [250, 0]
click at [454, 131] on div "[PERSON_NAME] Brands" at bounding box center [443, 131] width 79 height 15
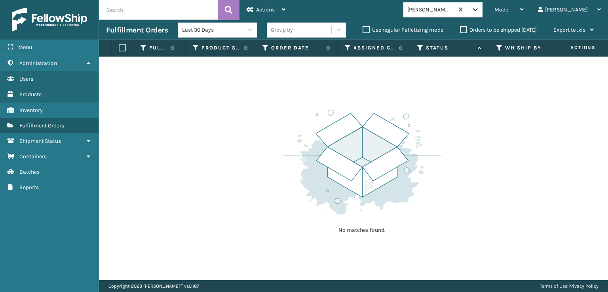
click at [483, 8] on div at bounding box center [476, 9] width 14 height 14
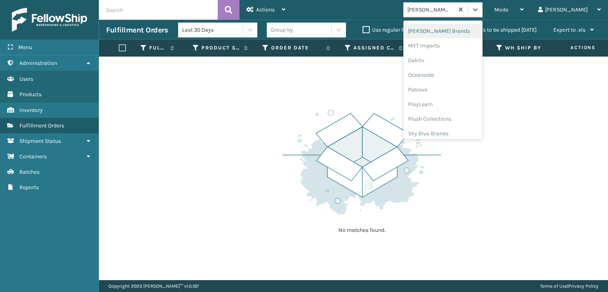
scroll to position [369, 0]
click at [463, 103] on div "Plush Collections" at bounding box center [443, 100] width 79 height 15
click at [480, 6] on icon at bounding box center [476, 10] width 8 height 8
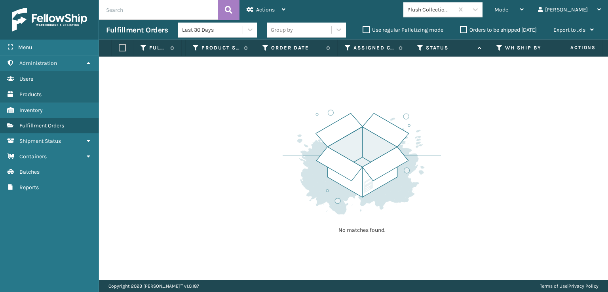
click at [408, 173] on img at bounding box center [362, 162] width 158 height 110
click at [488, 9] on div "Plush Collections" at bounding box center [446, 9] width 84 height 15
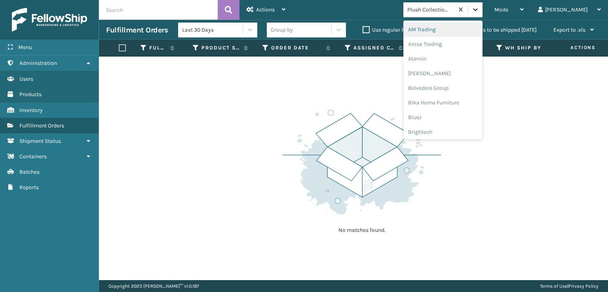
click at [480, 8] on icon at bounding box center [476, 10] width 8 height 8
click at [461, 97] on div "FoamTex" at bounding box center [443, 101] width 79 height 15
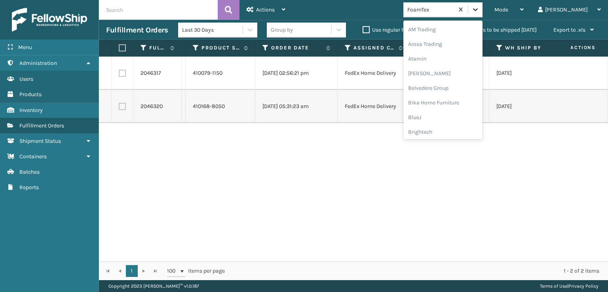
click at [480, 6] on icon at bounding box center [476, 10] width 8 height 8
click at [472, 124] on div "[PERSON_NAME] Brands" at bounding box center [443, 131] width 79 height 15
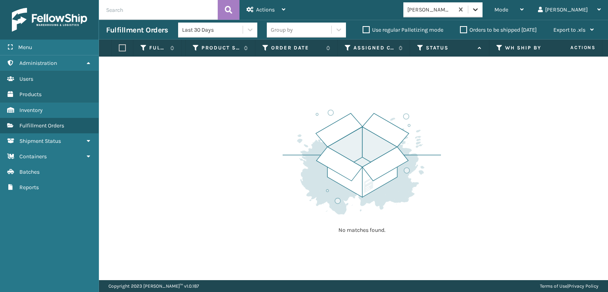
click at [480, 10] on icon at bounding box center [476, 10] width 8 height 8
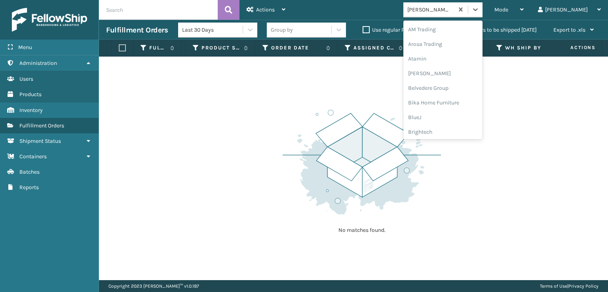
scroll to position [0, 0]
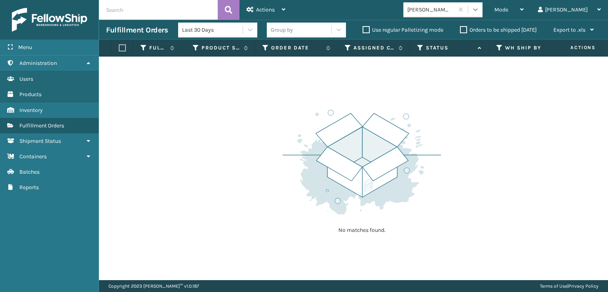
click at [483, 11] on div at bounding box center [476, 9] width 14 height 14
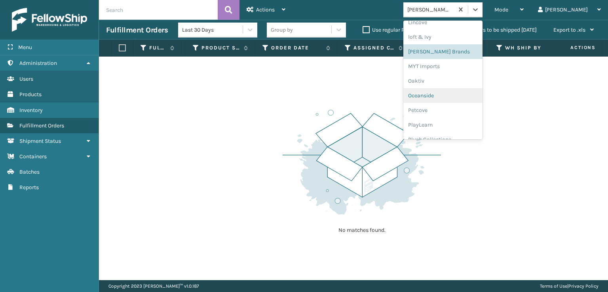
scroll to position [383, 0]
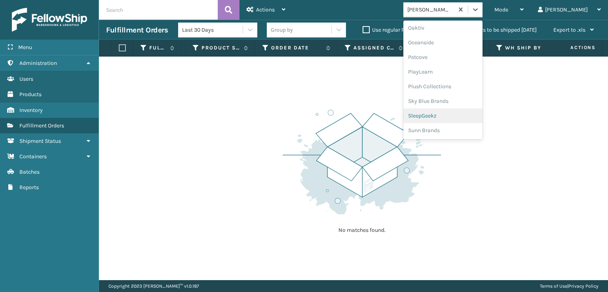
click at [467, 117] on div "SleepGeekz" at bounding box center [443, 116] width 79 height 15
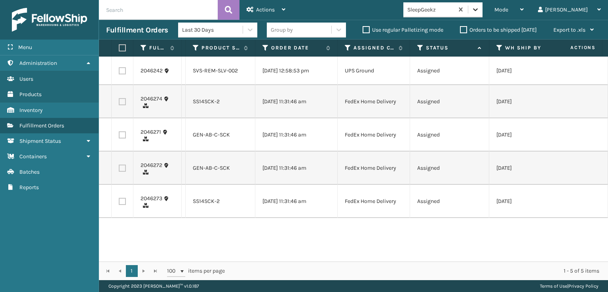
click at [480, 10] on icon at bounding box center [476, 10] width 8 height 8
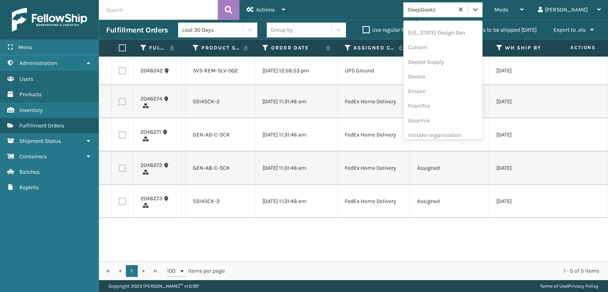
scroll to position [119, 0]
click at [370, 19] on div "Mode Regular Mode Picking Mode Labeling Mode Exit Scan Mode option SleepGeekz, …" at bounding box center [451, 10] width 316 height 20
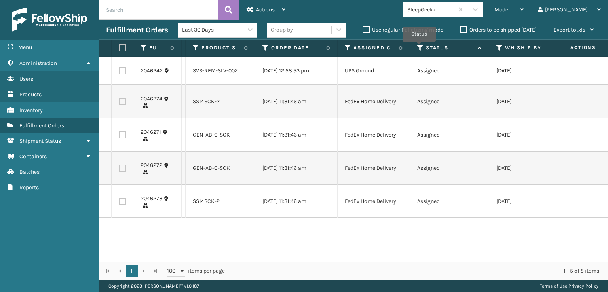
click at [419, 47] on icon at bounding box center [421, 47] width 6 height 7
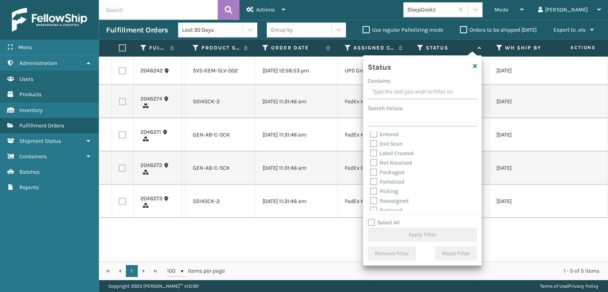
scroll to position [40, 0]
click at [375, 170] on label "Picking" at bounding box center [384, 172] width 28 height 7
click at [371, 170] on input "Picking" at bounding box center [370, 170] width 0 height 5
checkbox input "true"
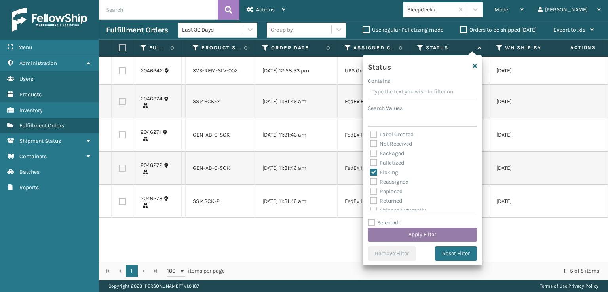
click at [382, 232] on button "Apply Filter" at bounding box center [422, 235] width 109 height 14
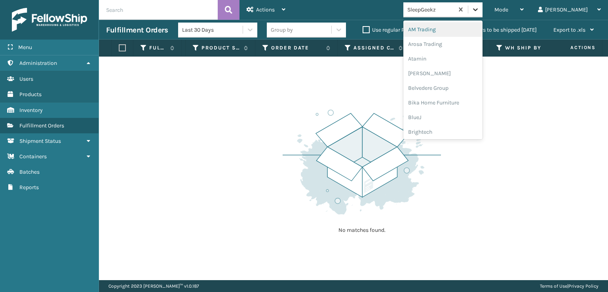
click at [480, 10] on icon at bounding box center [476, 10] width 8 height 8
click at [450, 102] on div "FoamTex" at bounding box center [443, 101] width 79 height 15
click at [480, 7] on icon at bounding box center [476, 10] width 8 height 8
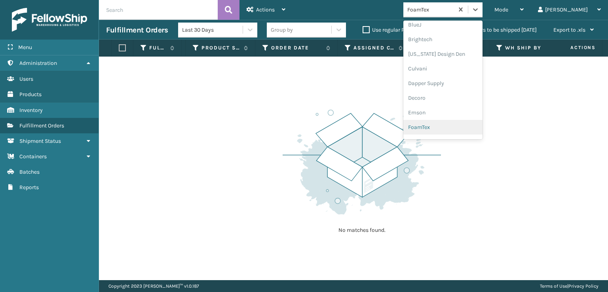
click at [480, 126] on div "FoamTex" at bounding box center [443, 127] width 79 height 15
click at [478, 9] on icon at bounding box center [475, 9] width 5 height 3
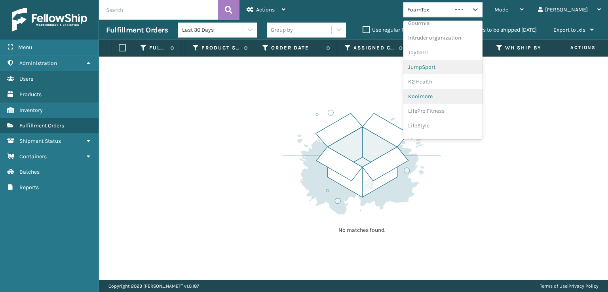
scroll to position [250, 0]
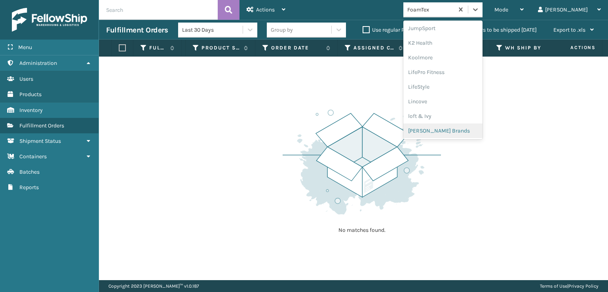
click at [466, 130] on div "[PERSON_NAME] Brands" at bounding box center [443, 131] width 79 height 15
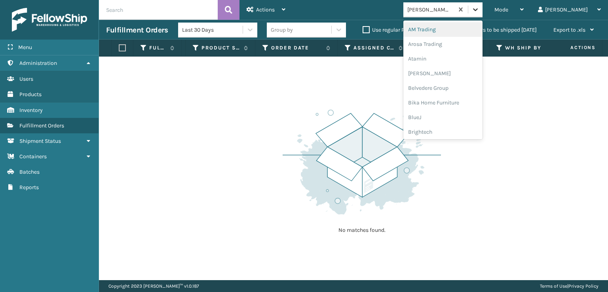
click at [480, 11] on icon at bounding box center [476, 10] width 8 height 8
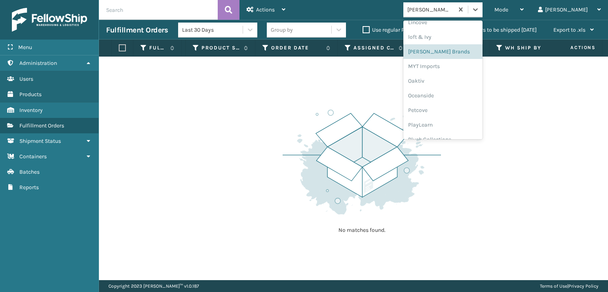
scroll to position [369, 0]
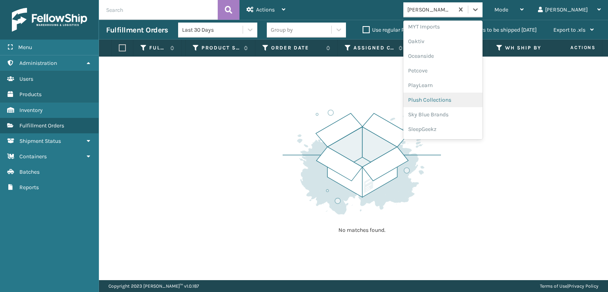
click at [448, 97] on div "Plush Collections" at bounding box center [443, 100] width 79 height 15
click at [480, 11] on icon at bounding box center [476, 10] width 8 height 8
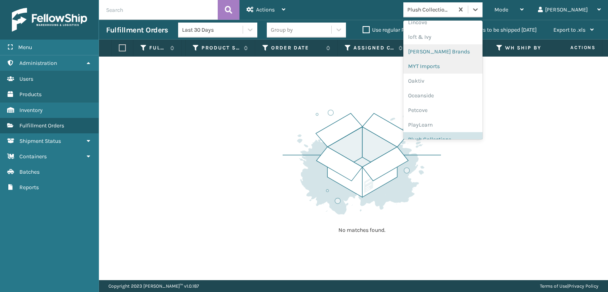
scroll to position [383, 0]
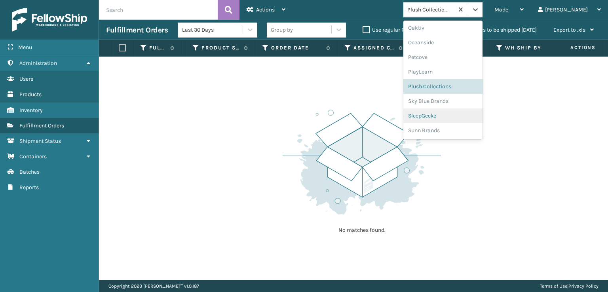
click at [470, 118] on div "SleepGeekz" at bounding box center [443, 116] width 79 height 15
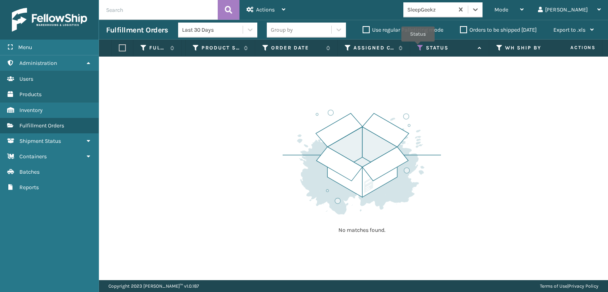
click at [418, 47] on icon at bounding box center [421, 47] width 6 height 7
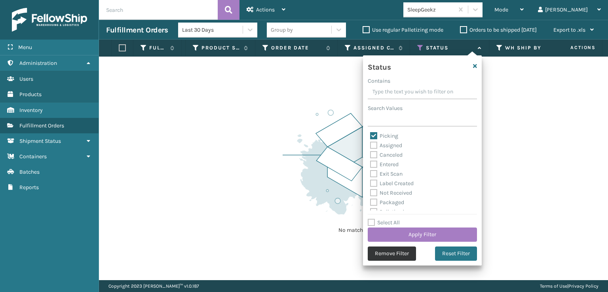
click at [391, 253] on button "Remove Filter" at bounding box center [392, 254] width 48 height 14
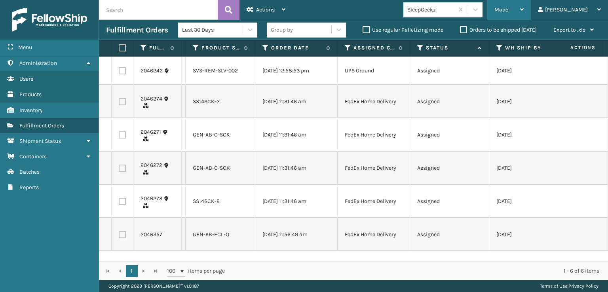
click at [524, 16] on div "Mode" at bounding box center [509, 10] width 29 height 20
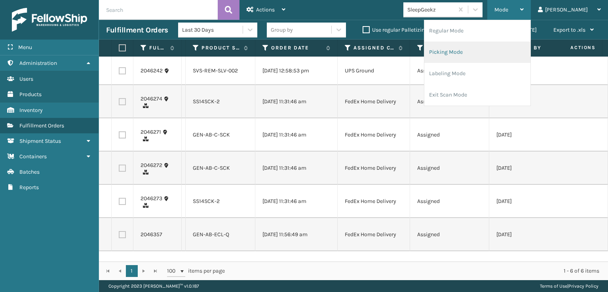
click at [478, 50] on li "Picking Mode" at bounding box center [478, 52] width 106 height 21
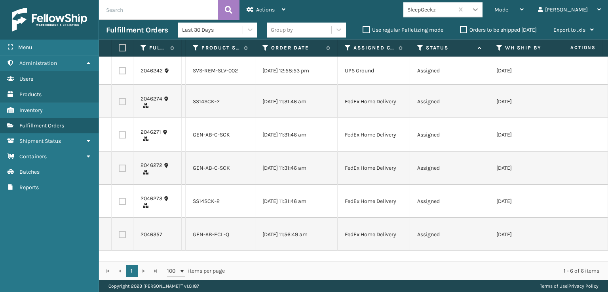
click at [480, 7] on icon at bounding box center [476, 10] width 8 height 8
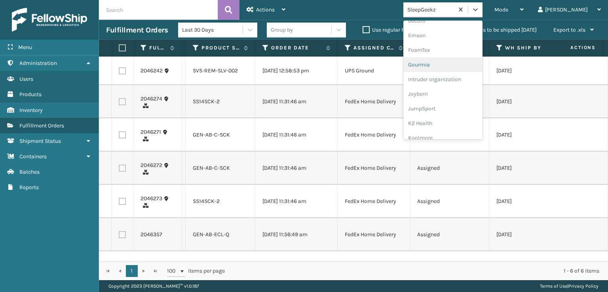
scroll to position [158, 0]
click at [456, 64] on div "FoamTex" at bounding box center [443, 61] width 79 height 15
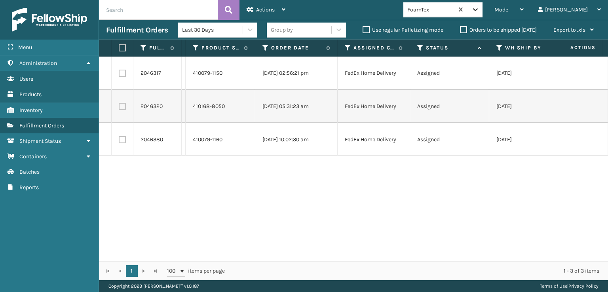
click at [480, 11] on icon at bounding box center [476, 10] width 8 height 8
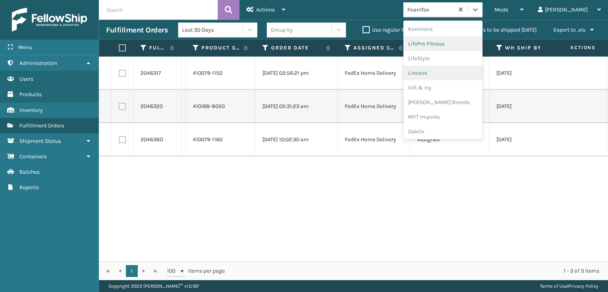
scroll to position [290, 0]
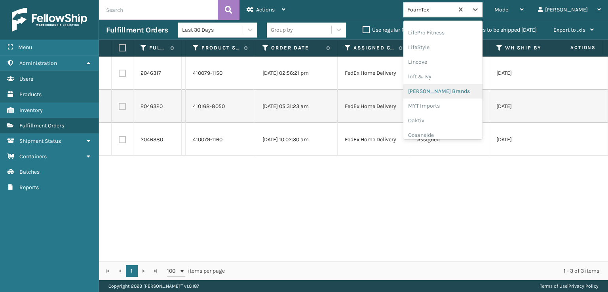
click at [458, 95] on div "[PERSON_NAME] Brands" at bounding box center [443, 91] width 79 height 15
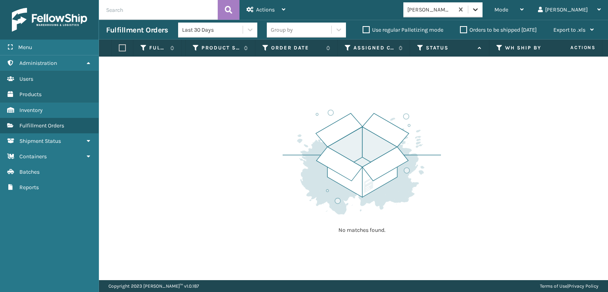
click at [483, 4] on div at bounding box center [476, 9] width 14 height 14
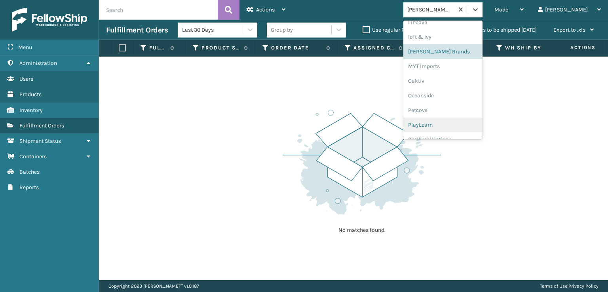
scroll to position [369, 0]
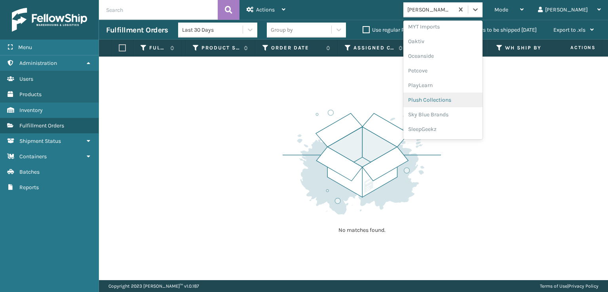
click at [456, 99] on div "Plush Collections" at bounding box center [443, 100] width 79 height 15
click at [483, 15] on div at bounding box center [476, 9] width 14 height 14
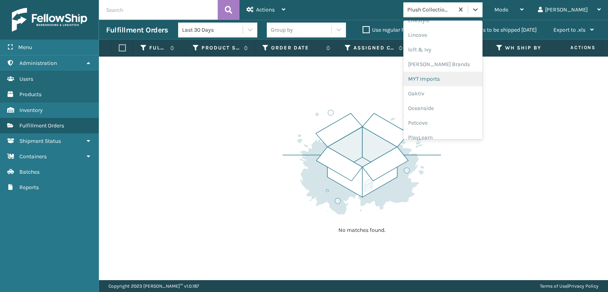
scroll to position [383, 0]
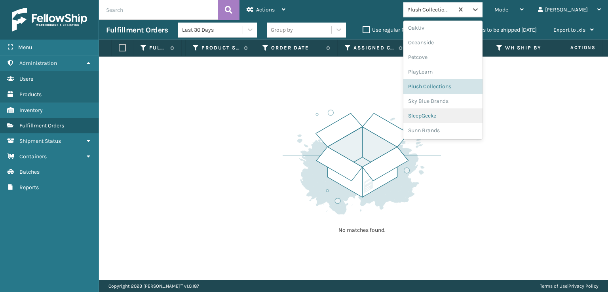
click at [462, 112] on div "SleepGeekz" at bounding box center [443, 116] width 79 height 15
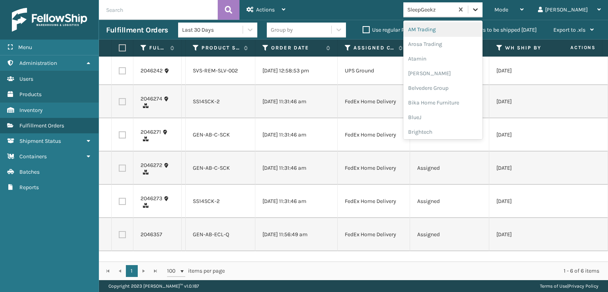
click at [483, 4] on div at bounding box center [476, 9] width 14 height 14
click at [471, 115] on div "SleepGeekz" at bounding box center [443, 116] width 79 height 15
click at [483, 9] on div at bounding box center [476, 9] width 14 height 14
click at [469, 101] on div "FoamTex" at bounding box center [443, 101] width 79 height 15
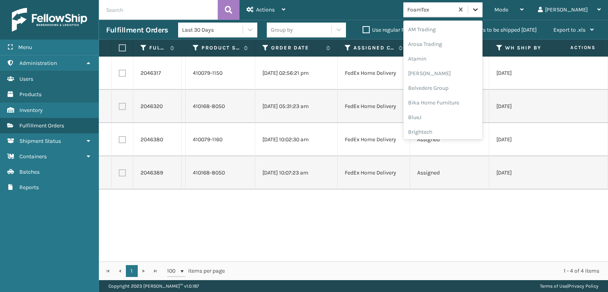
click at [480, 10] on icon at bounding box center [476, 10] width 8 height 8
click at [462, 93] on div "[PERSON_NAME] Brands" at bounding box center [443, 91] width 79 height 15
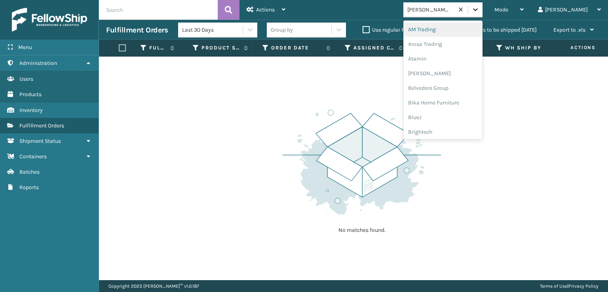
click at [483, 15] on div at bounding box center [476, 9] width 14 height 14
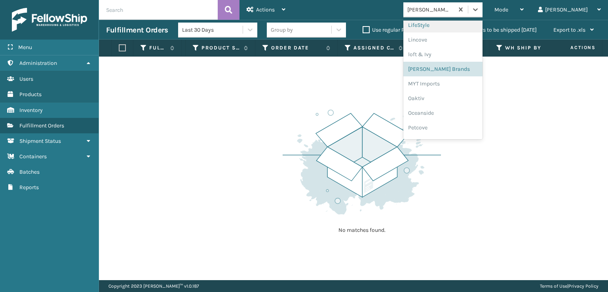
scroll to position [369, 0]
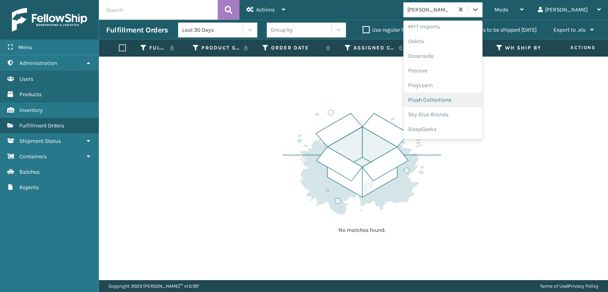
click at [472, 95] on div "Plush Collections" at bounding box center [443, 100] width 79 height 15
click at [480, 6] on icon at bounding box center [476, 10] width 8 height 8
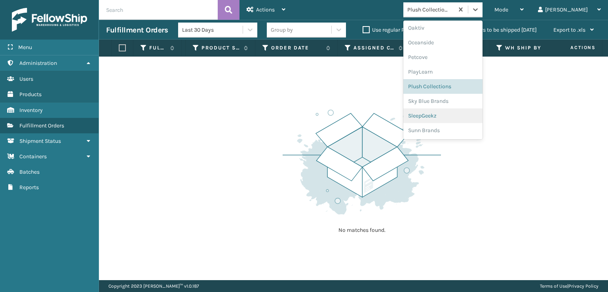
click at [471, 117] on div "SleepGeekz" at bounding box center [443, 116] width 79 height 15
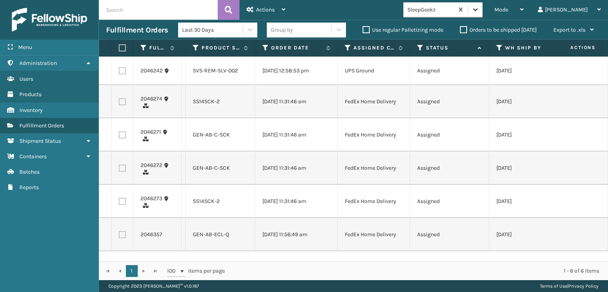
click at [480, 10] on icon at bounding box center [476, 10] width 8 height 8
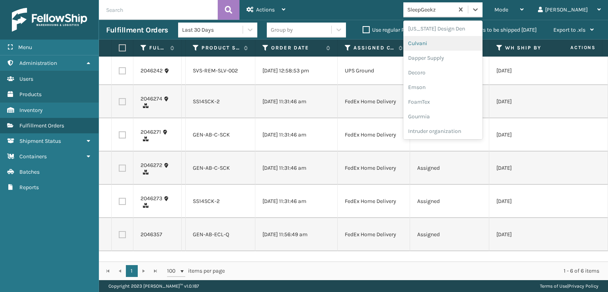
scroll to position [119, 0]
click at [464, 104] on div "FoamTex" at bounding box center [443, 101] width 79 height 15
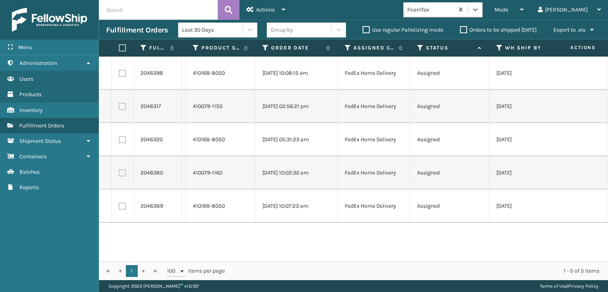
click at [124, 50] on label at bounding box center [121, 47] width 5 height 7
click at [119, 50] on input "checkbox" at bounding box center [119, 48] width 0 height 5
checkbox input "true"
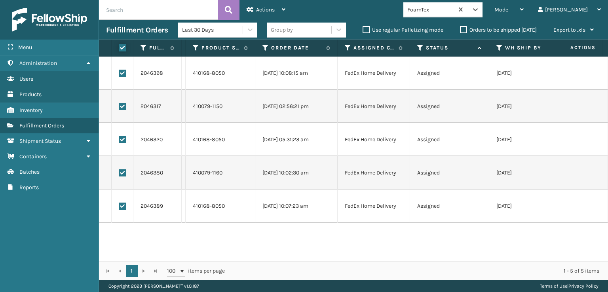
checkbox input "true"
click at [265, 15] on div "Actions" at bounding box center [266, 10] width 39 height 20
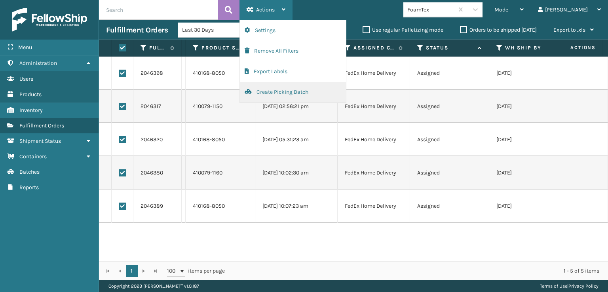
click at [279, 95] on button "Create Picking Batch" at bounding box center [293, 92] width 106 height 21
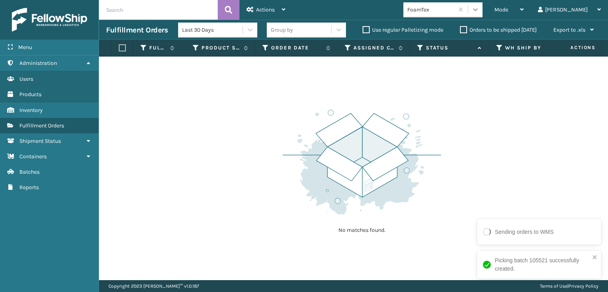
click at [480, 8] on icon at bounding box center [476, 10] width 8 height 8
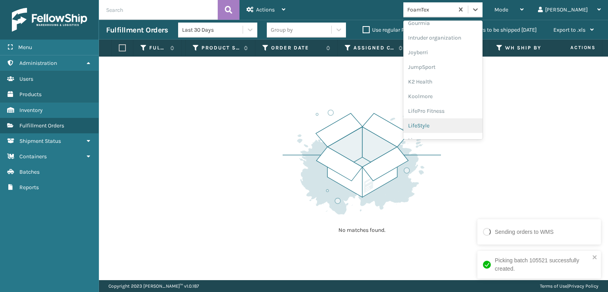
scroll to position [250, 0]
click at [469, 129] on div "[PERSON_NAME] Brands" at bounding box center [443, 131] width 79 height 15
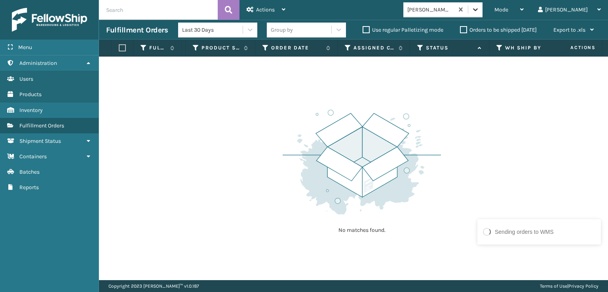
click at [480, 13] on icon at bounding box center [476, 10] width 8 height 8
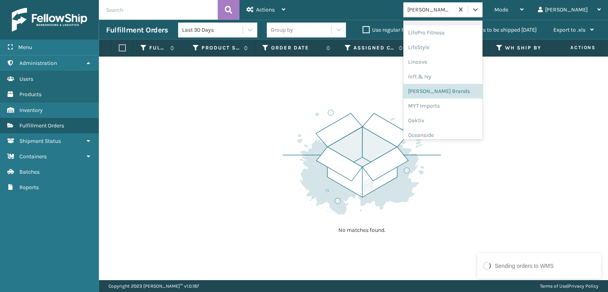
scroll to position [369, 0]
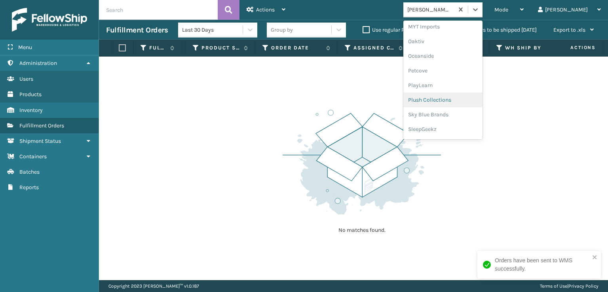
click at [465, 102] on div "Plush Collections" at bounding box center [443, 100] width 79 height 15
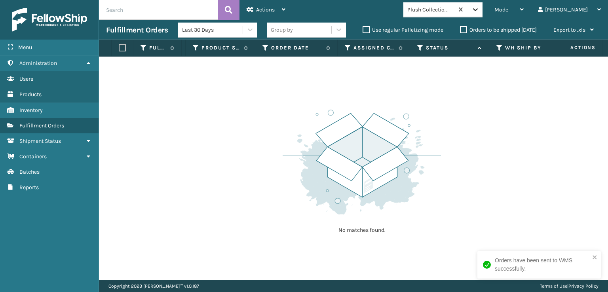
click at [480, 11] on icon at bounding box center [476, 10] width 8 height 8
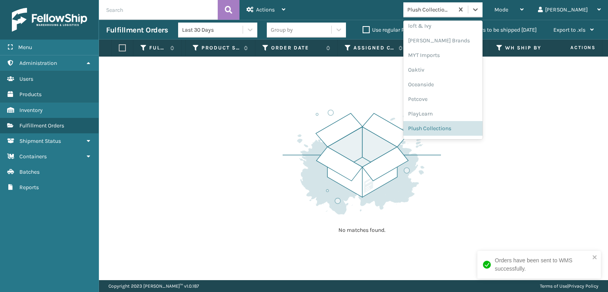
scroll to position [383, 0]
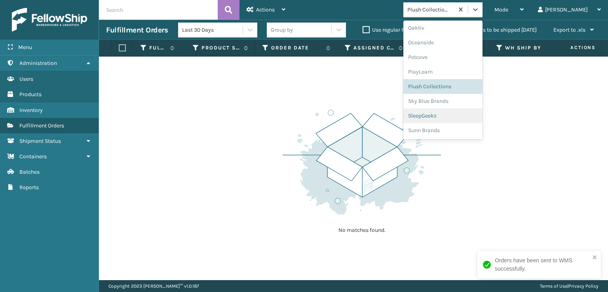
click at [466, 115] on div "SleepGeekz" at bounding box center [443, 116] width 79 height 15
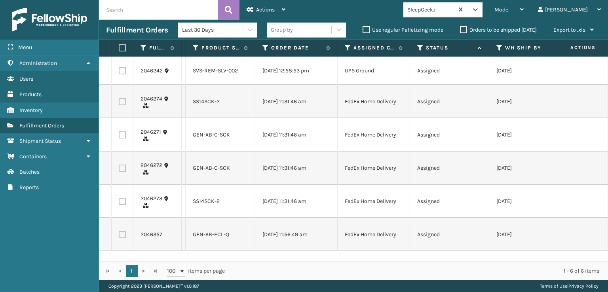
click at [122, 50] on label at bounding box center [121, 47] width 5 height 7
click at [119, 50] on input "checkbox" at bounding box center [119, 48] width 0 height 5
checkbox input "true"
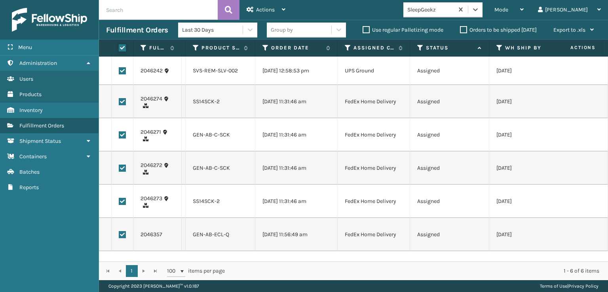
checkbox input "true"
click at [124, 73] on label at bounding box center [122, 70] width 7 height 7
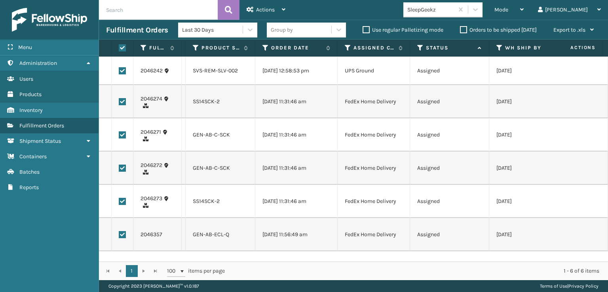
click at [119, 72] on input "checkbox" at bounding box center [119, 69] width 0 height 5
checkbox input "false"
click at [124, 49] on label at bounding box center [121, 47] width 5 height 7
click at [119, 49] on input "checkbox" at bounding box center [119, 48] width 0 height 5
checkbox input "true"
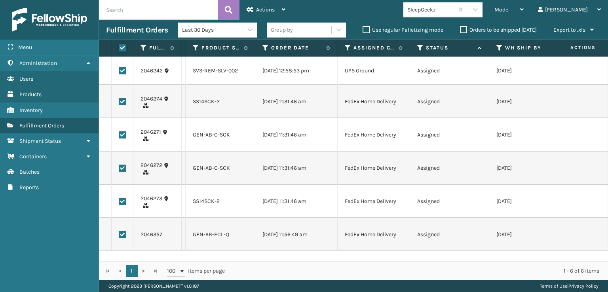
checkbox input "true"
click at [285, 7] on icon at bounding box center [284, 10] width 4 height 6
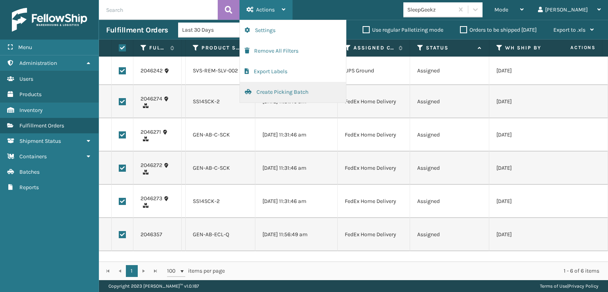
click at [281, 95] on button "Create Picking Batch" at bounding box center [293, 92] width 106 height 21
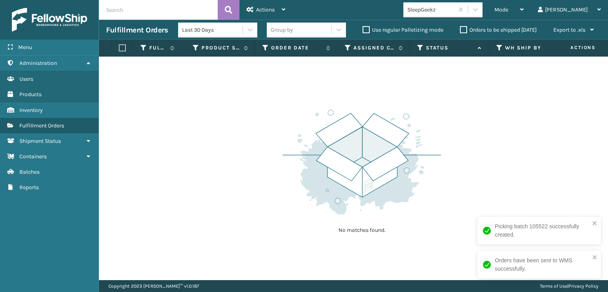
click at [421, 43] on th "Status" at bounding box center [449, 48] width 79 height 17
click at [421, 44] on icon at bounding box center [421, 47] width 6 height 7
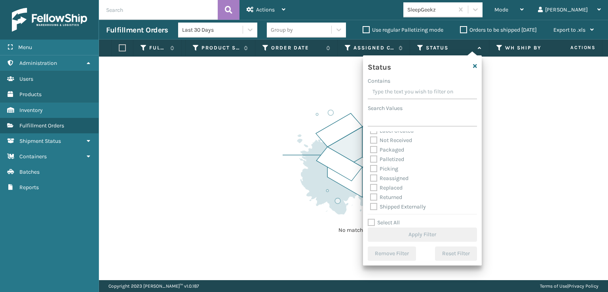
scroll to position [44, 0]
click at [378, 164] on label "Picking" at bounding box center [384, 167] width 28 height 7
click at [371, 164] on input "Picking" at bounding box center [370, 165] width 0 height 5
checkbox input "true"
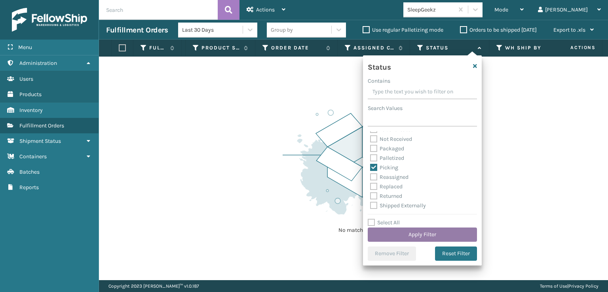
click at [426, 232] on button "Apply Filter" at bounding box center [422, 235] width 109 height 14
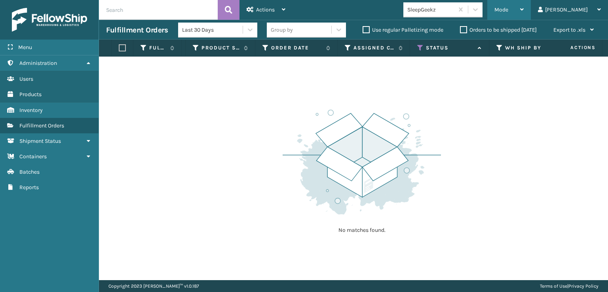
click at [525, 13] on div "Mode Regular Mode Picking Mode Labeling Mode Exit Scan Mode" at bounding box center [510, 10] width 44 height 20
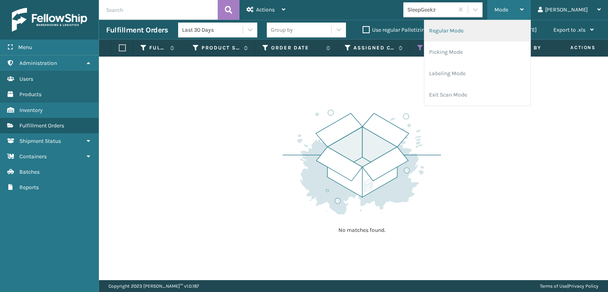
click at [497, 28] on li "Regular Mode" at bounding box center [478, 30] width 106 height 21
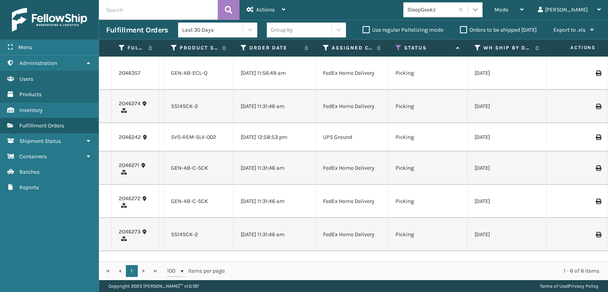
click at [480, 11] on icon at bounding box center [476, 10] width 8 height 8
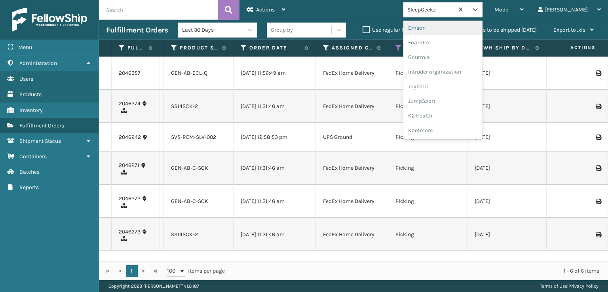
scroll to position [158, 0]
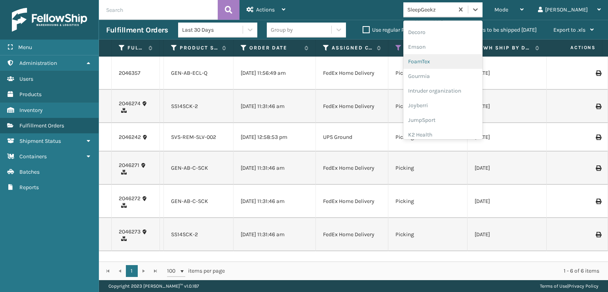
click at [471, 59] on div "FoamTex" at bounding box center [443, 61] width 79 height 15
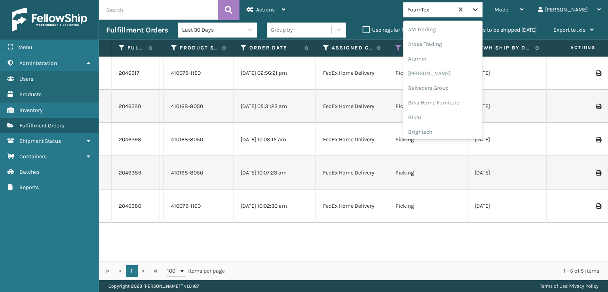
click at [480, 8] on icon at bounding box center [476, 10] width 8 height 8
click at [471, 113] on div "SleepGeekz" at bounding box center [443, 116] width 79 height 15
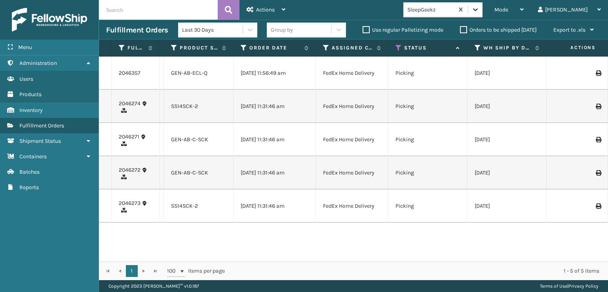
click at [483, 11] on div at bounding box center [476, 9] width 14 height 14
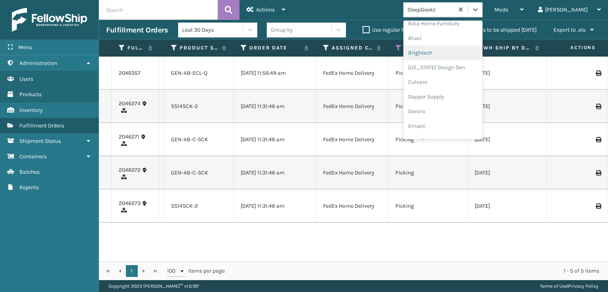
scroll to position [119, 0]
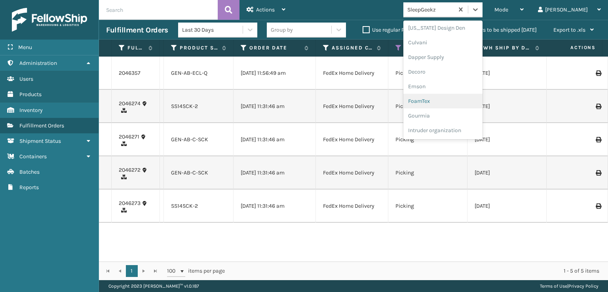
click at [469, 99] on div "FoamTex" at bounding box center [443, 101] width 79 height 15
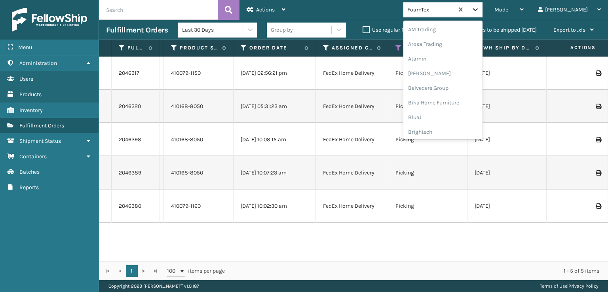
click at [480, 8] on icon at bounding box center [476, 10] width 8 height 8
click at [472, 110] on div "SleepGeekz" at bounding box center [443, 116] width 79 height 15
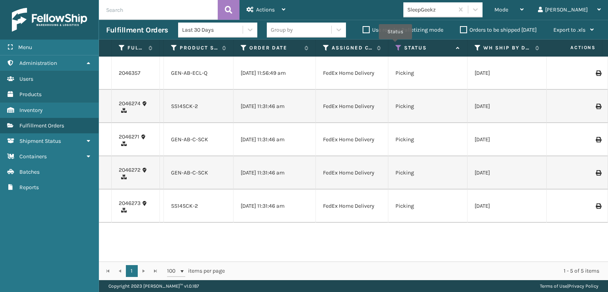
click at [396, 45] on icon at bounding box center [399, 47] width 6 height 7
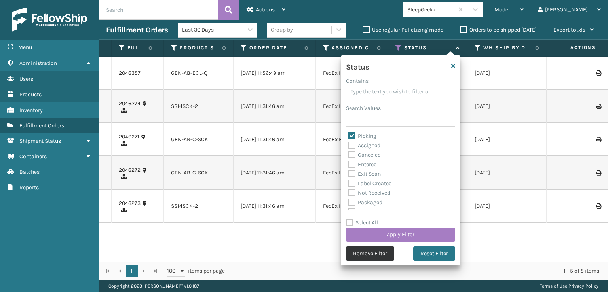
click at [372, 249] on button "Remove Filter" at bounding box center [370, 254] width 48 height 14
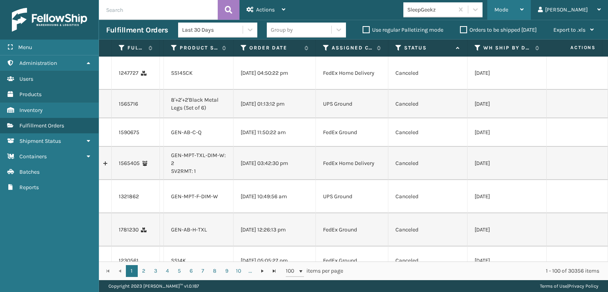
click at [524, 8] on div "Mode" at bounding box center [509, 10] width 29 height 20
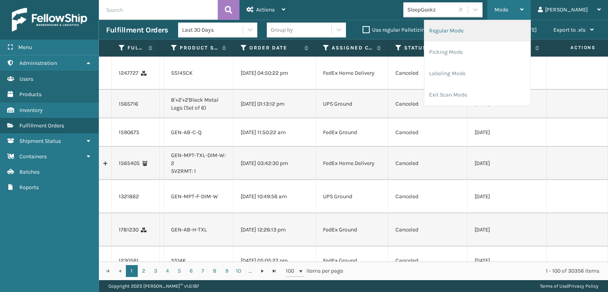
click at [484, 33] on li "Regular Mode" at bounding box center [478, 30] width 106 height 21
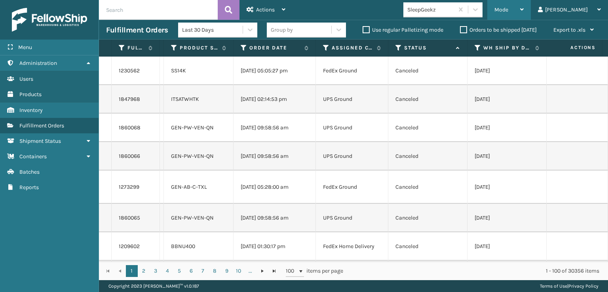
click at [524, 17] on div "Mode" at bounding box center [509, 10] width 29 height 20
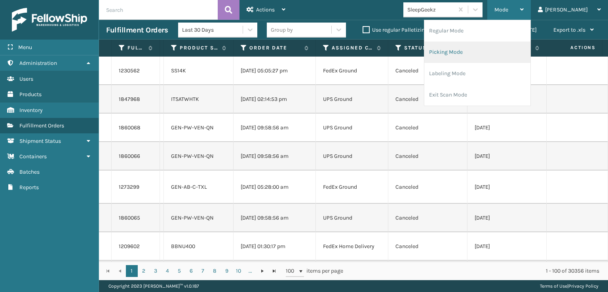
click at [498, 50] on li "Picking Mode" at bounding box center [478, 52] width 106 height 21
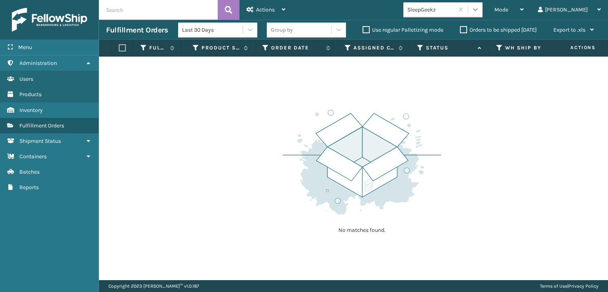
click at [480, 6] on icon at bounding box center [476, 10] width 8 height 8
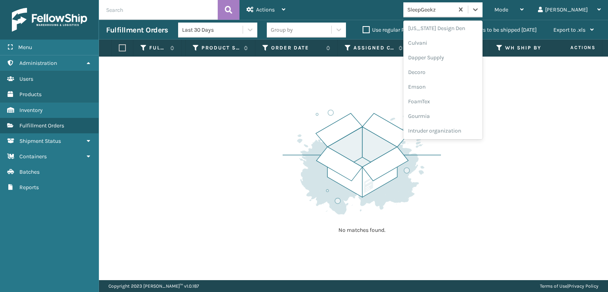
scroll to position [119, 0]
click at [449, 103] on div "FoamTex" at bounding box center [443, 101] width 79 height 15
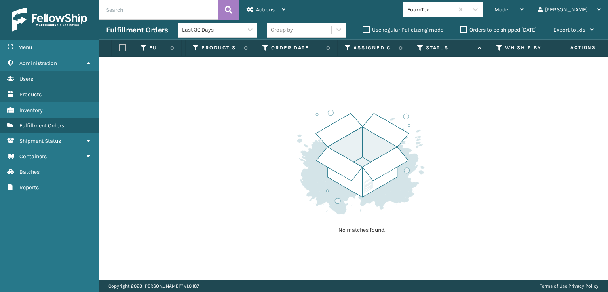
click at [488, 3] on div "FoamTex" at bounding box center [446, 9] width 84 height 15
click at [483, 10] on div at bounding box center [476, 9] width 14 height 14
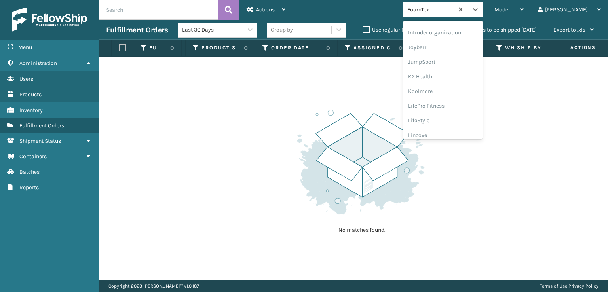
scroll to position [250, 0]
click at [469, 132] on div "[PERSON_NAME] Brands" at bounding box center [443, 131] width 79 height 15
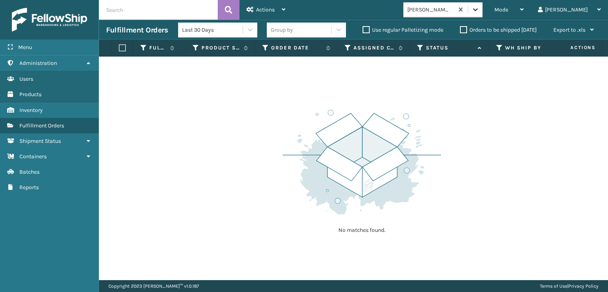
click at [480, 11] on icon at bounding box center [476, 10] width 8 height 8
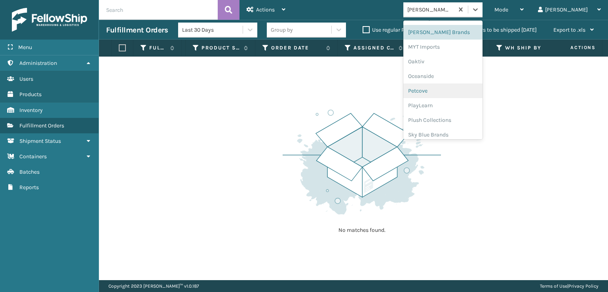
scroll to position [369, 0]
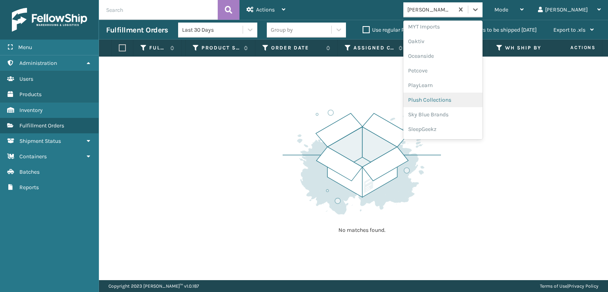
click at [459, 98] on div "Plush Collections" at bounding box center [443, 100] width 79 height 15
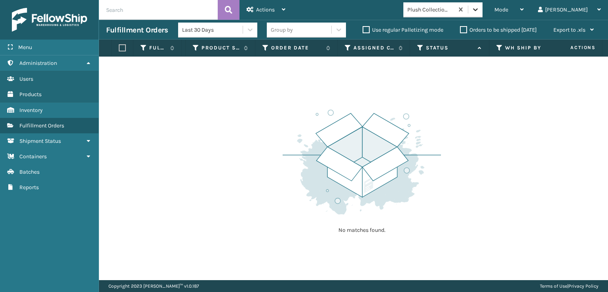
click at [480, 8] on icon at bounding box center [476, 10] width 8 height 8
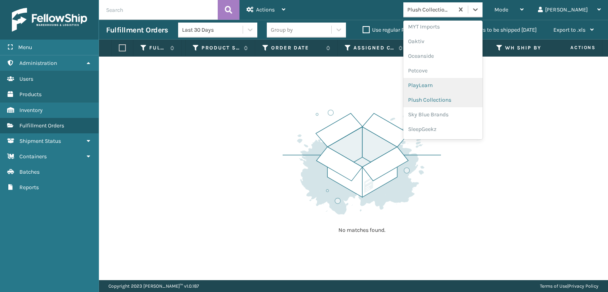
scroll to position [383, 0]
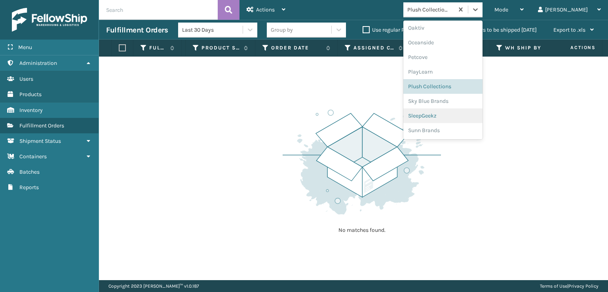
click at [471, 115] on div "SleepGeekz" at bounding box center [443, 116] width 79 height 15
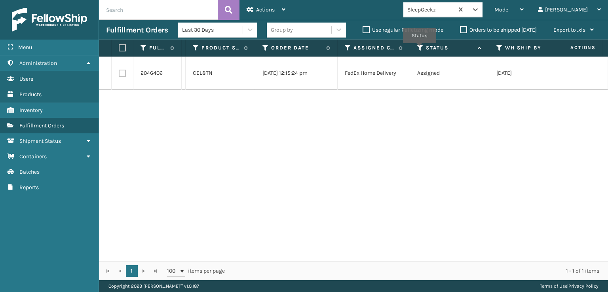
click at [420, 49] on icon at bounding box center [421, 47] width 6 height 7
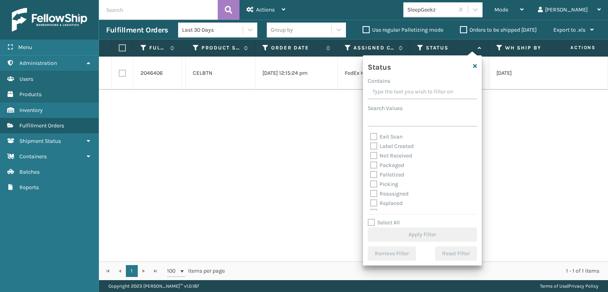
scroll to position [40, 0]
click at [372, 175] on label "Picking" at bounding box center [384, 172] width 28 height 7
click at [371, 173] on input "Picking" at bounding box center [370, 170] width 0 height 5
checkbox input "true"
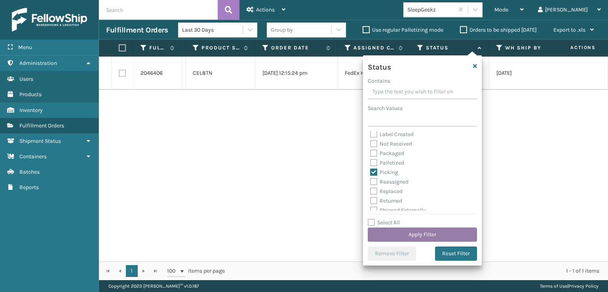
click at [404, 233] on button "Apply Filter" at bounding box center [422, 235] width 109 height 14
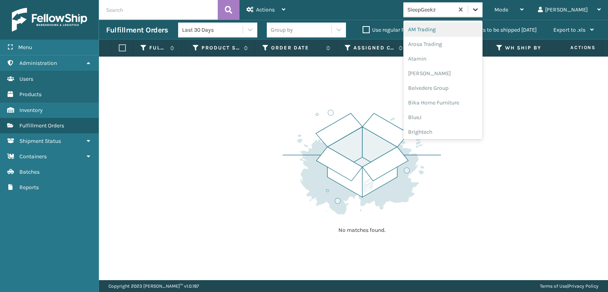
click at [480, 6] on icon at bounding box center [476, 10] width 8 height 8
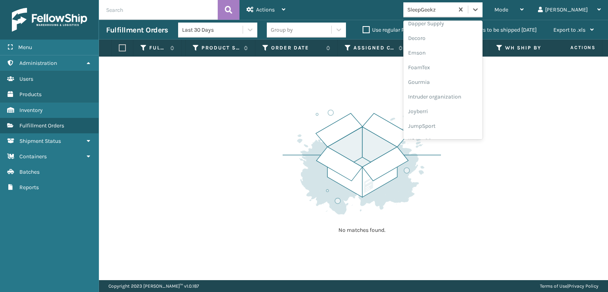
scroll to position [158, 0]
click at [472, 56] on div "FoamTex" at bounding box center [443, 61] width 79 height 15
click at [480, 6] on icon at bounding box center [476, 10] width 8 height 8
click at [483, 43] on div "FoamTex" at bounding box center [443, 48] width 79 height 15
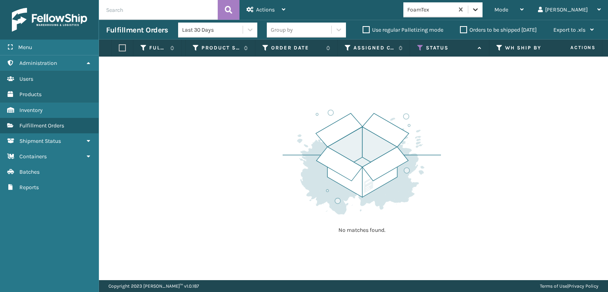
click at [483, 15] on div at bounding box center [476, 9] width 14 height 14
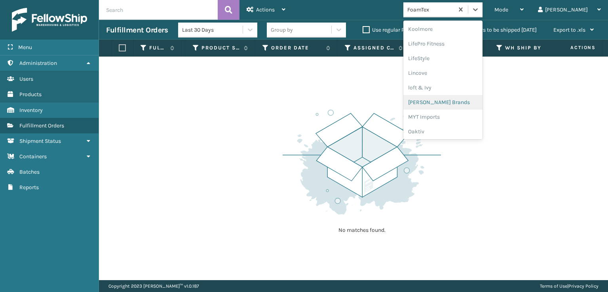
scroll to position [290, 0]
click at [466, 92] on div "[PERSON_NAME] Brands" at bounding box center [443, 91] width 79 height 15
click at [480, 10] on icon at bounding box center [476, 10] width 8 height 8
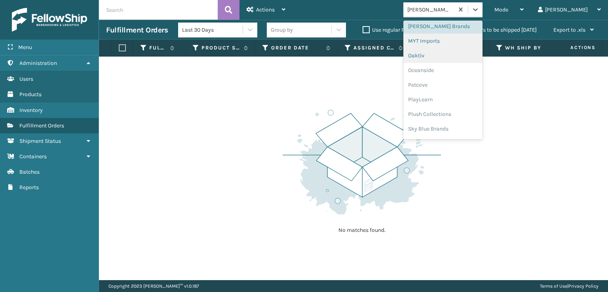
scroll to position [369, 0]
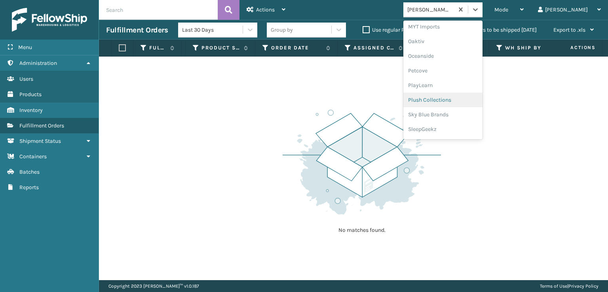
click at [463, 98] on div "Plush Collections" at bounding box center [443, 100] width 79 height 15
click at [483, 5] on div at bounding box center [476, 9] width 14 height 14
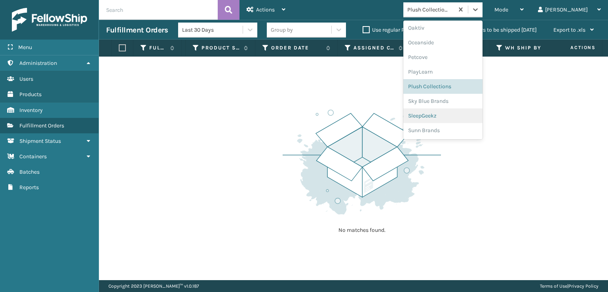
click at [460, 112] on div "SleepGeekz" at bounding box center [443, 116] width 79 height 15
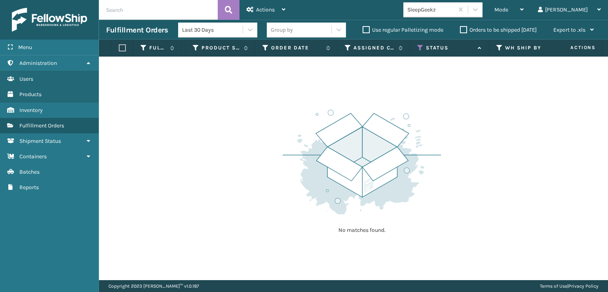
click at [424, 46] on div "Status" at bounding box center [450, 47] width 65 height 7
click at [524, 4] on div "Mode" at bounding box center [509, 10] width 29 height 20
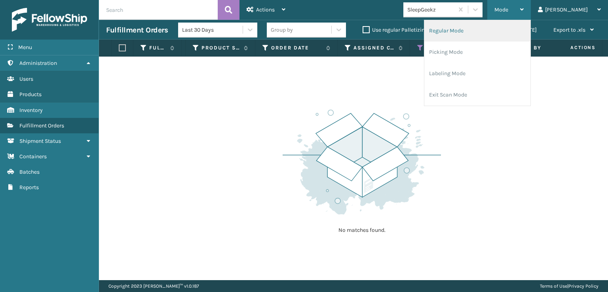
click at [495, 28] on li "Regular Mode" at bounding box center [478, 30] width 106 height 21
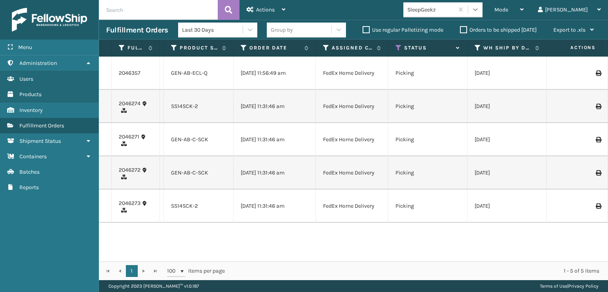
click at [480, 6] on icon at bounding box center [476, 10] width 8 height 8
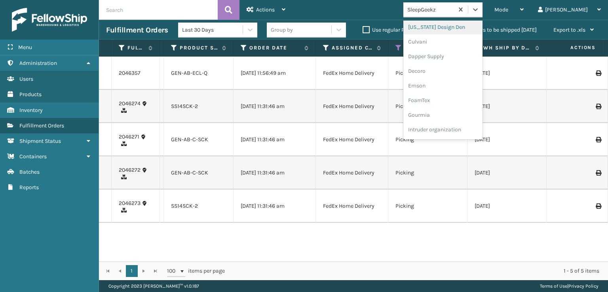
scroll to position [119, 0]
click at [466, 105] on div "FoamTex" at bounding box center [443, 101] width 79 height 15
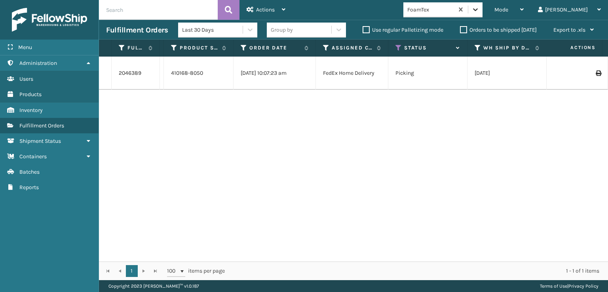
click at [478, 10] on icon at bounding box center [475, 9] width 5 height 3
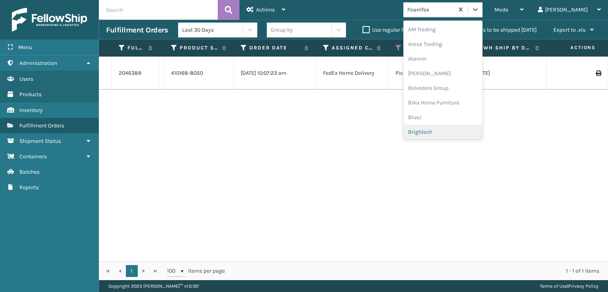
scroll to position [93, 0]
click at [466, 129] on div "FoamTex" at bounding box center [443, 127] width 79 height 15
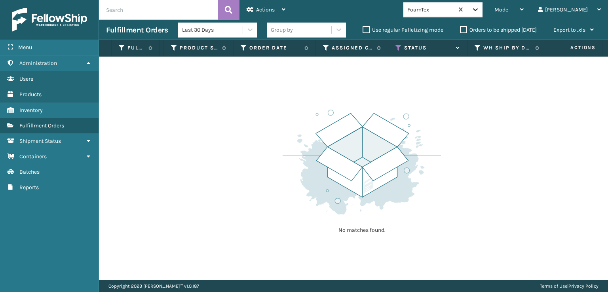
click at [480, 10] on icon at bounding box center [476, 10] width 8 height 8
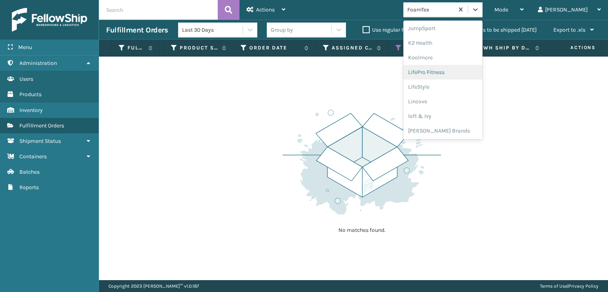
scroll to position [383, 0]
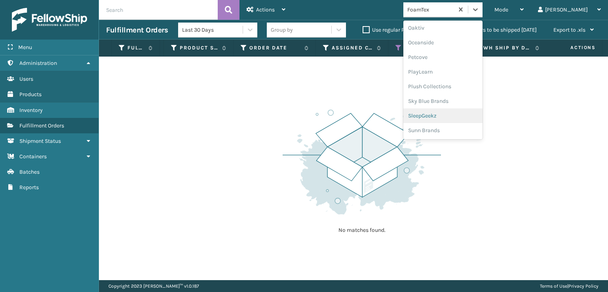
click at [469, 114] on div "SleepGeekz" at bounding box center [443, 116] width 79 height 15
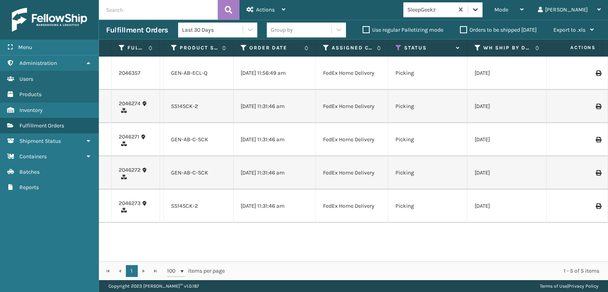
click at [483, 6] on div at bounding box center [476, 9] width 14 height 14
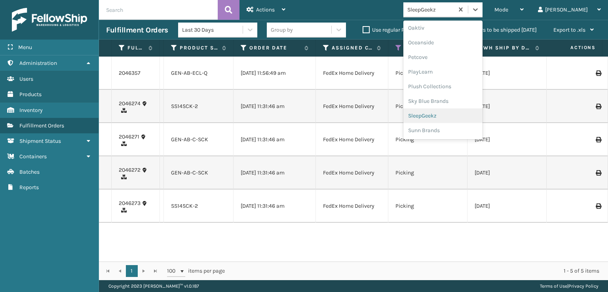
click at [469, 111] on div "SleepGeekz" at bounding box center [443, 116] width 79 height 15
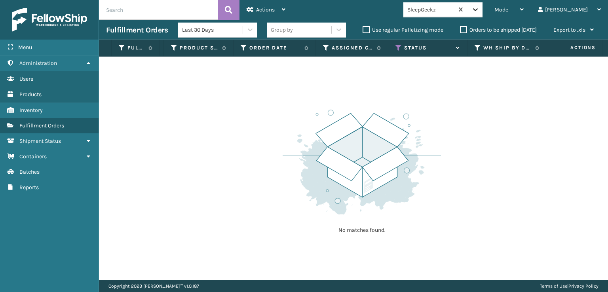
click at [480, 11] on icon at bounding box center [476, 10] width 8 height 8
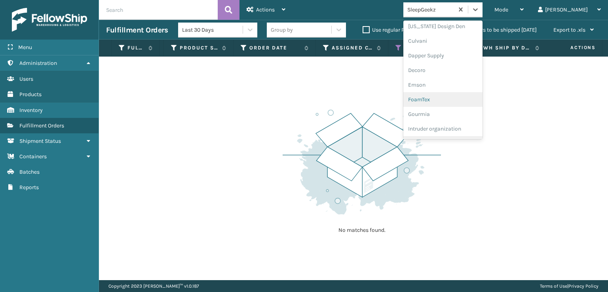
scroll to position [158, 0]
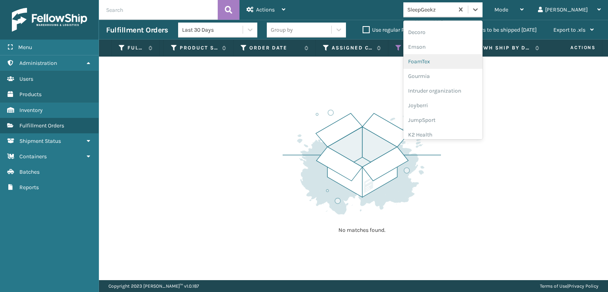
click at [455, 62] on div "FoamTex" at bounding box center [443, 61] width 79 height 15
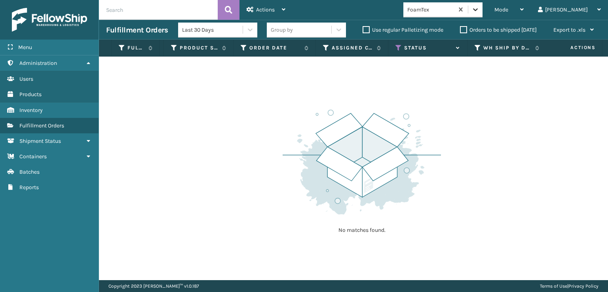
click at [480, 10] on icon at bounding box center [476, 10] width 8 height 8
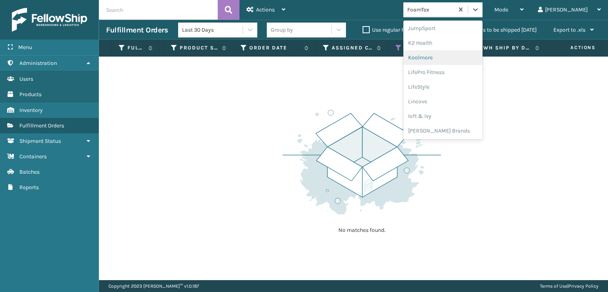
scroll to position [250, 0]
click at [465, 133] on div "[PERSON_NAME] Brands" at bounding box center [443, 131] width 79 height 15
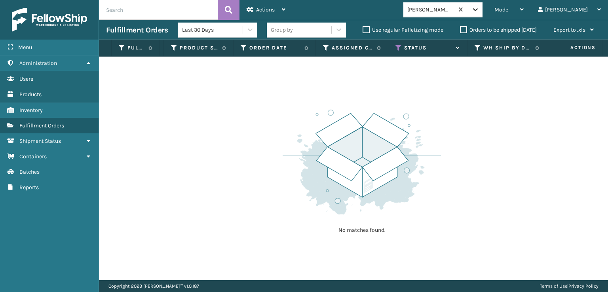
click at [480, 12] on icon at bounding box center [476, 10] width 8 height 8
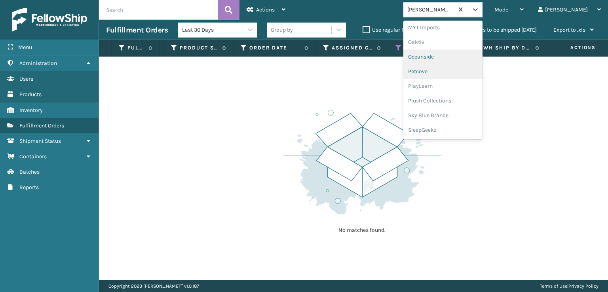
scroll to position [369, 0]
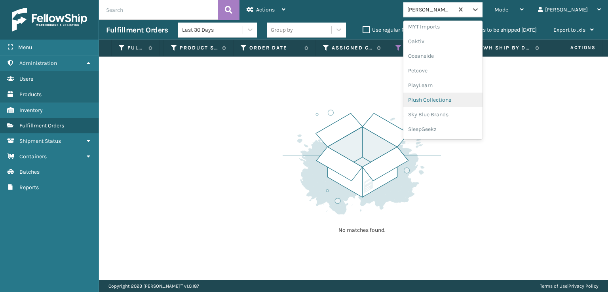
click at [466, 99] on div "Plush Collections" at bounding box center [443, 100] width 79 height 15
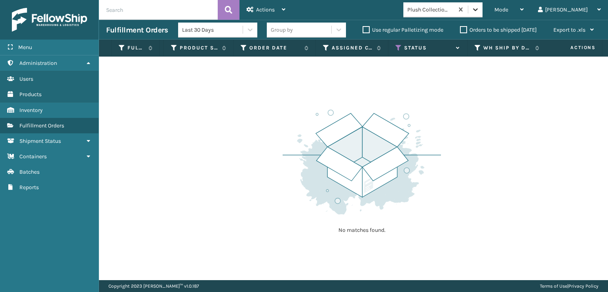
click at [480, 8] on icon at bounding box center [476, 10] width 8 height 8
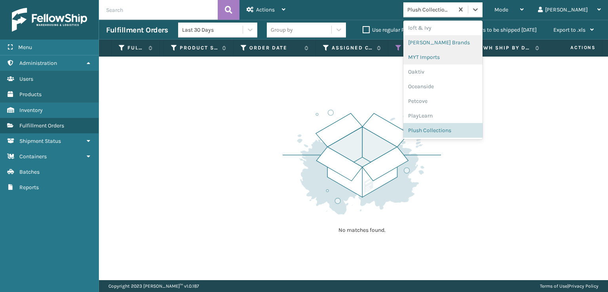
scroll to position [383, 0]
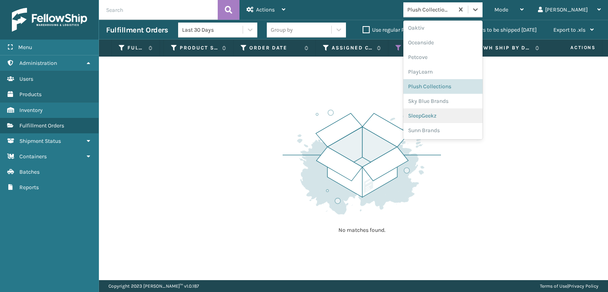
click at [458, 117] on div "SleepGeekz" at bounding box center [443, 116] width 79 height 15
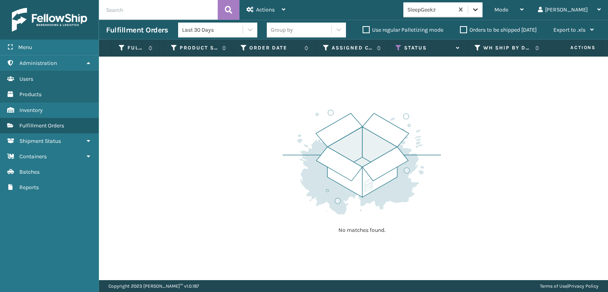
click at [480, 11] on icon at bounding box center [476, 10] width 8 height 8
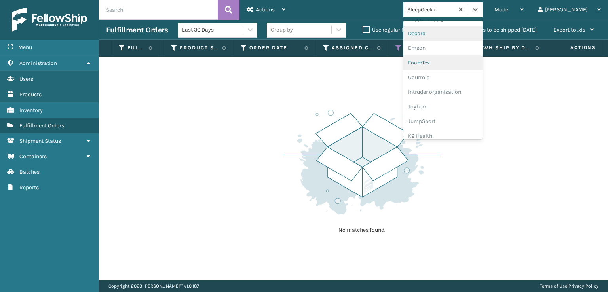
scroll to position [158, 0]
click at [465, 61] on div "FoamTex" at bounding box center [443, 61] width 79 height 15
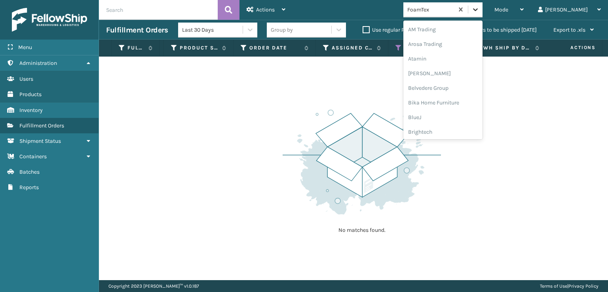
click at [478, 10] on icon at bounding box center [475, 9] width 5 height 3
click at [469, 86] on div "[PERSON_NAME] Brands" at bounding box center [443, 91] width 79 height 15
click at [480, 8] on icon at bounding box center [476, 10] width 8 height 8
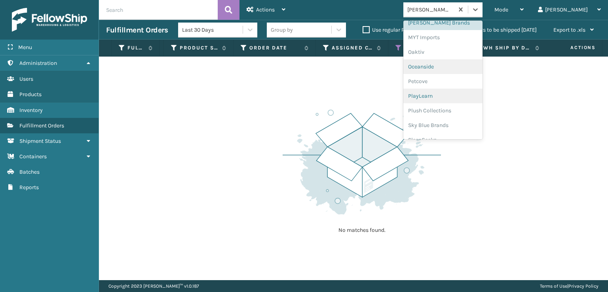
scroll to position [369, 0]
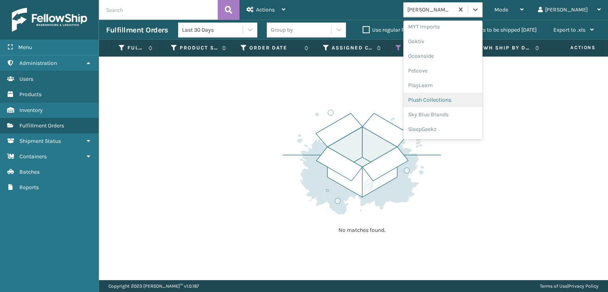
click at [466, 97] on div "Plush Collections" at bounding box center [443, 100] width 79 height 15
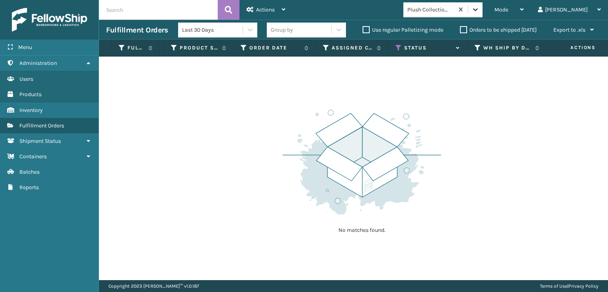
click at [480, 13] on icon at bounding box center [476, 10] width 8 height 8
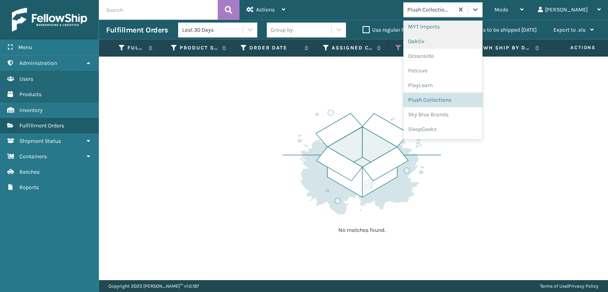
scroll to position [383, 0]
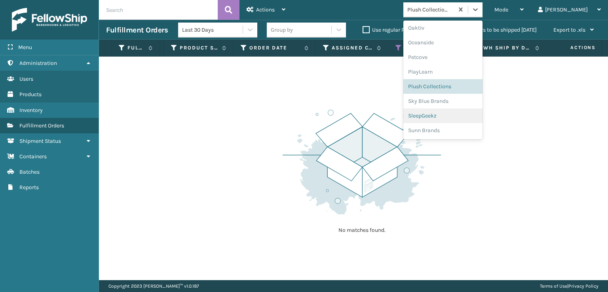
click at [472, 111] on div "SleepGeekz" at bounding box center [443, 116] width 79 height 15
